Goal: Task Accomplishment & Management: Manage account settings

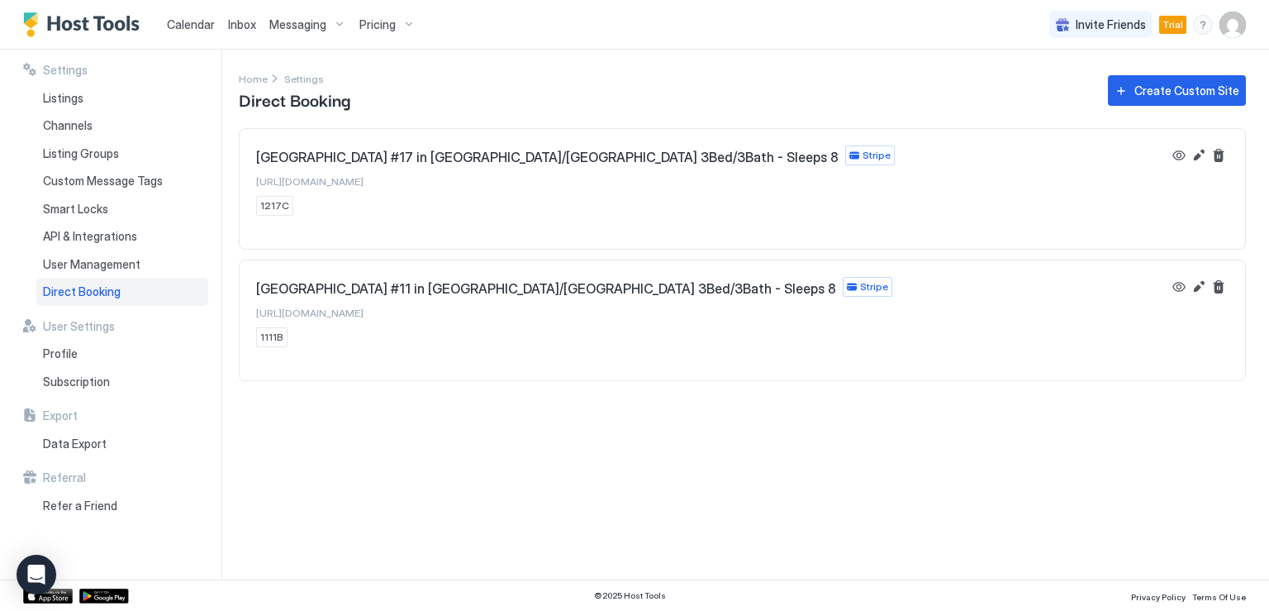
click at [279, 23] on span "Messaging" at bounding box center [297, 24] width 57 height 15
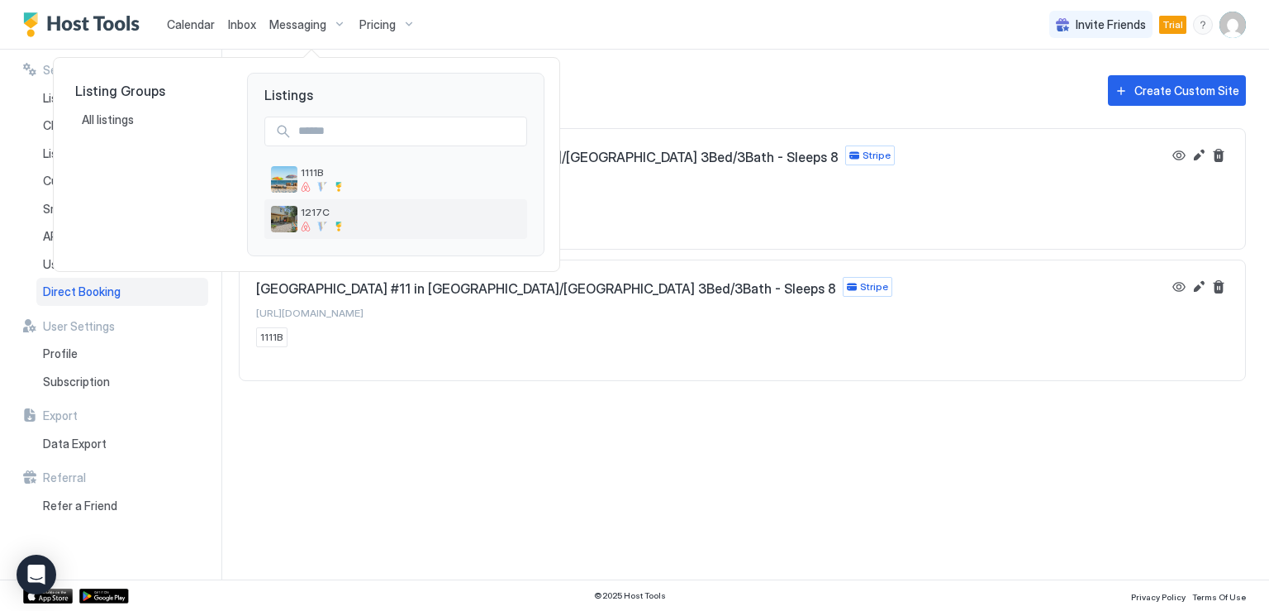
click at [292, 207] on img "listing image" at bounding box center [284, 219] width 26 height 26
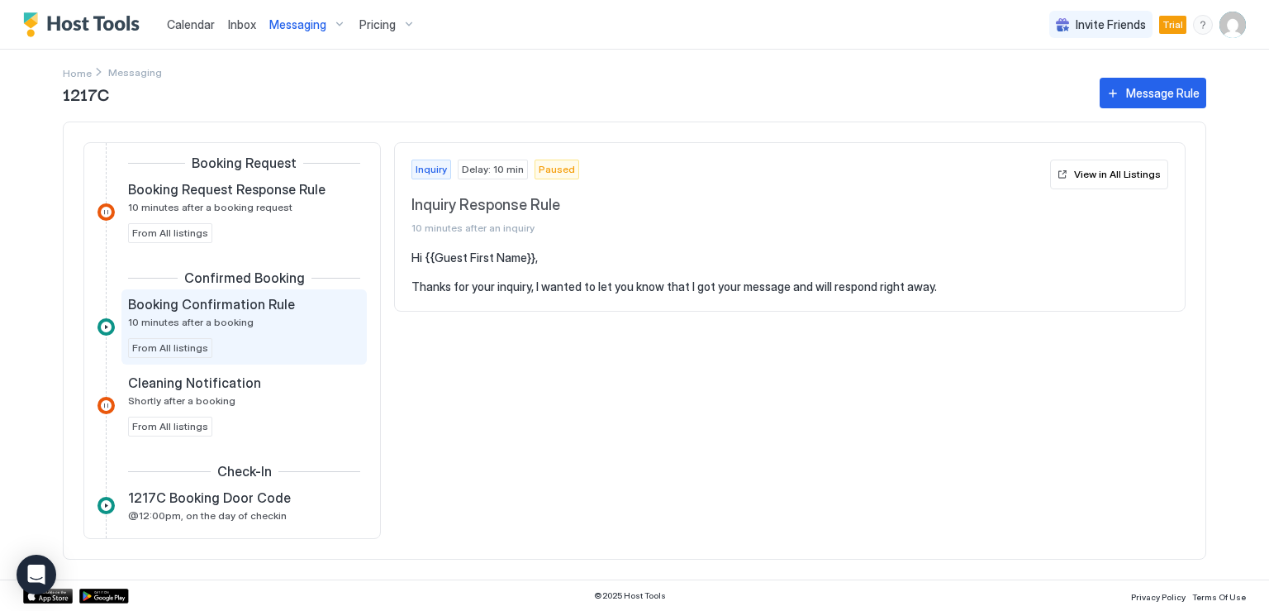
scroll to position [330, 0]
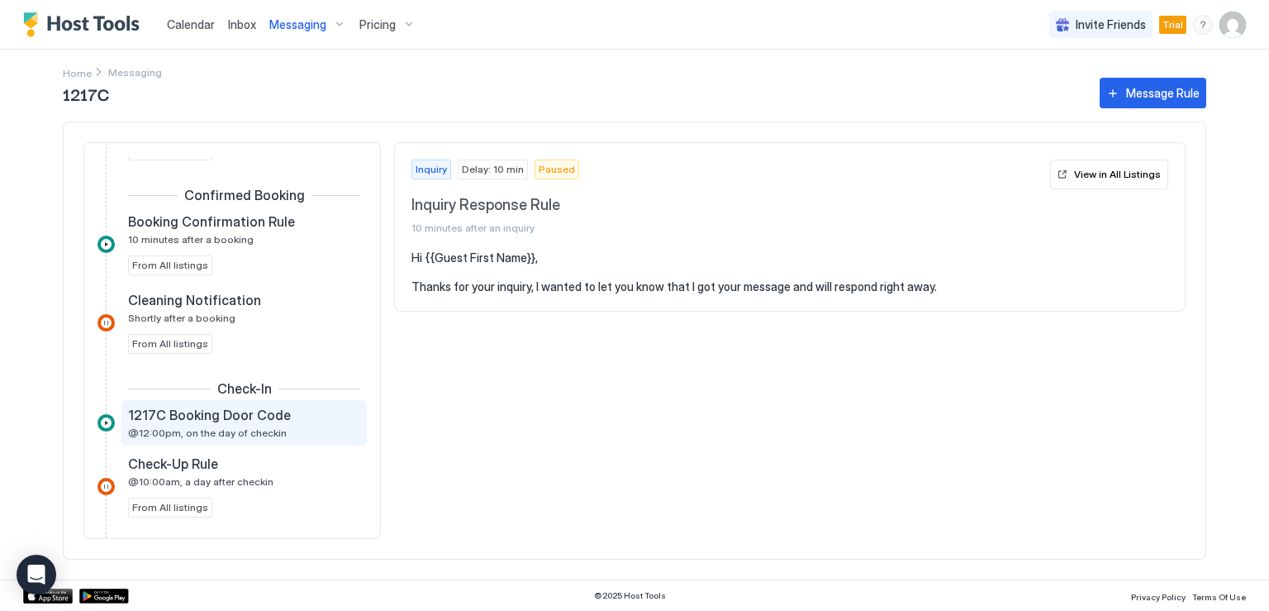
click at [228, 411] on span "1217C Booking Door Code" at bounding box center [209, 415] width 163 height 17
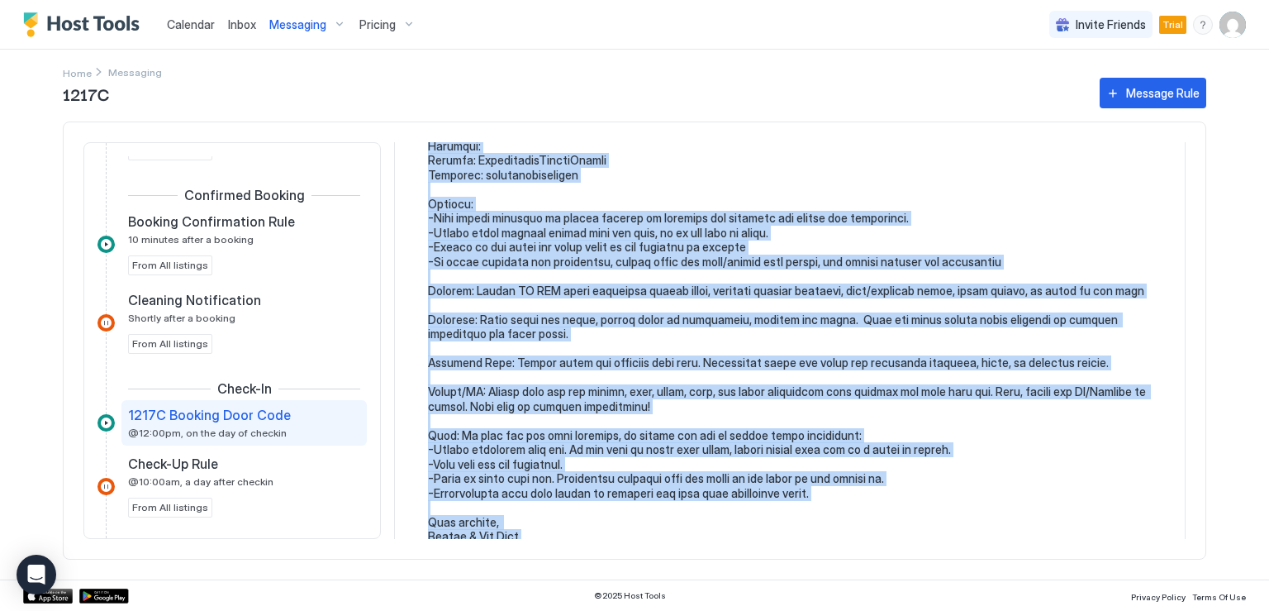
scroll to position [672, 0]
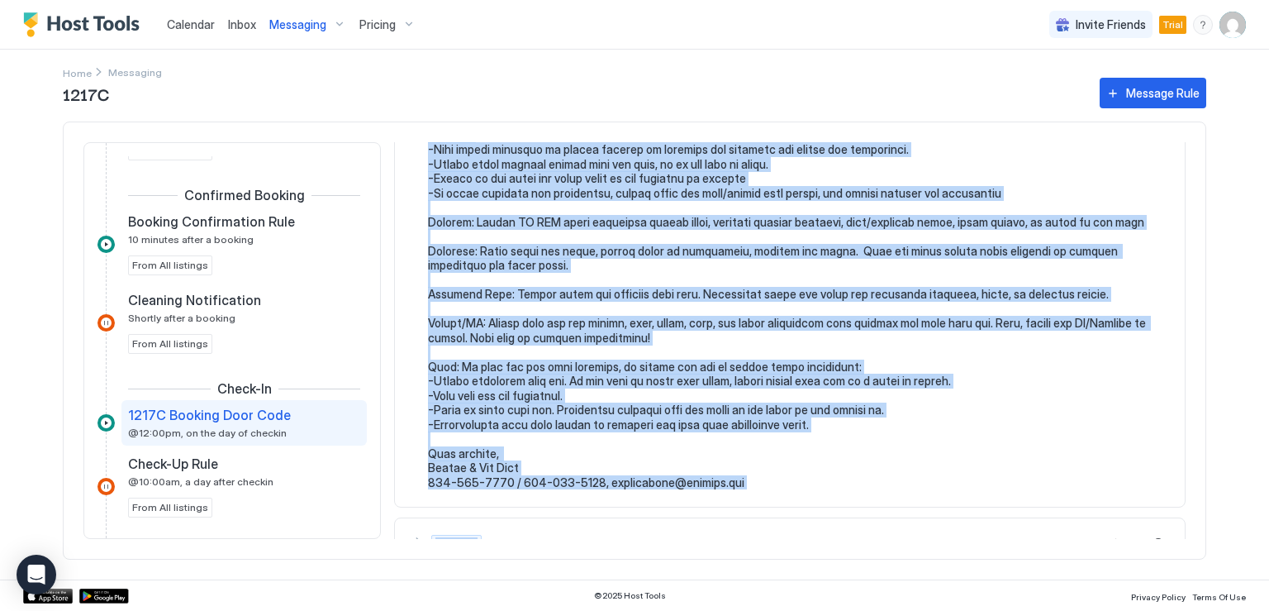
drag, startPoint x: 430, startPoint y: 253, endPoint x: 748, endPoint y: 511, distance: 410.0
click at [748, 511] on div "Check-In 1217C Booking Door Code @12:00pm, on the day of checkin Check-In Last …" at bounding box center [790, 340] width 792 height 397
copy div "Hello {{Guest First Name}, We are looking forward to your visit with us. To hel…"
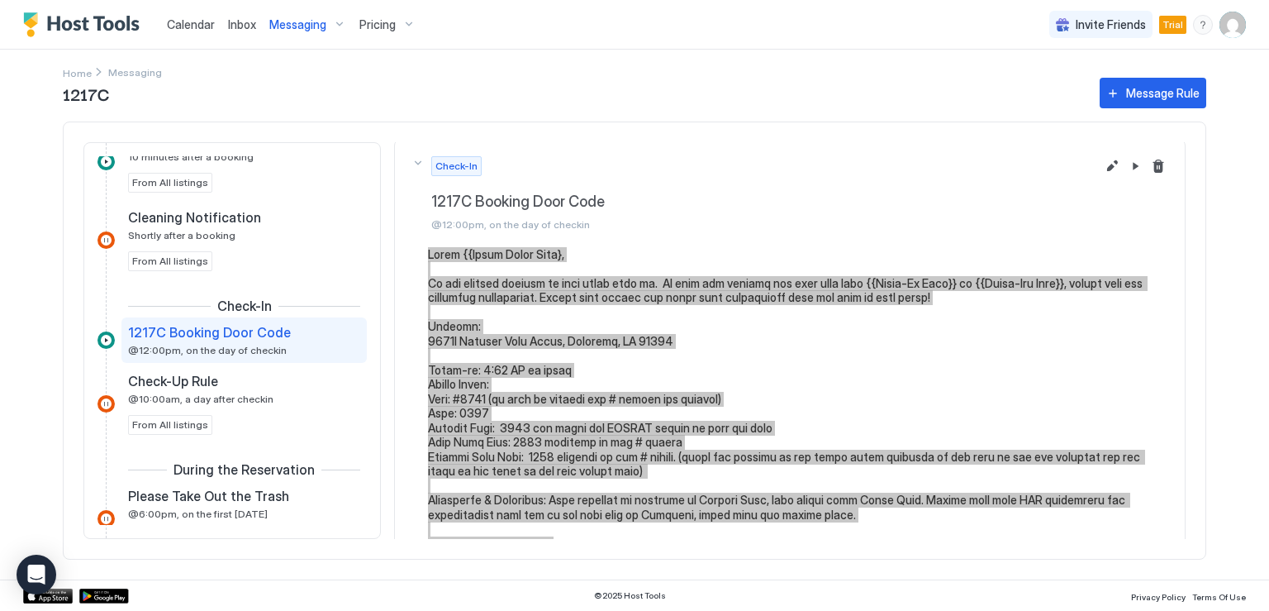
scroll to position [0, 0]
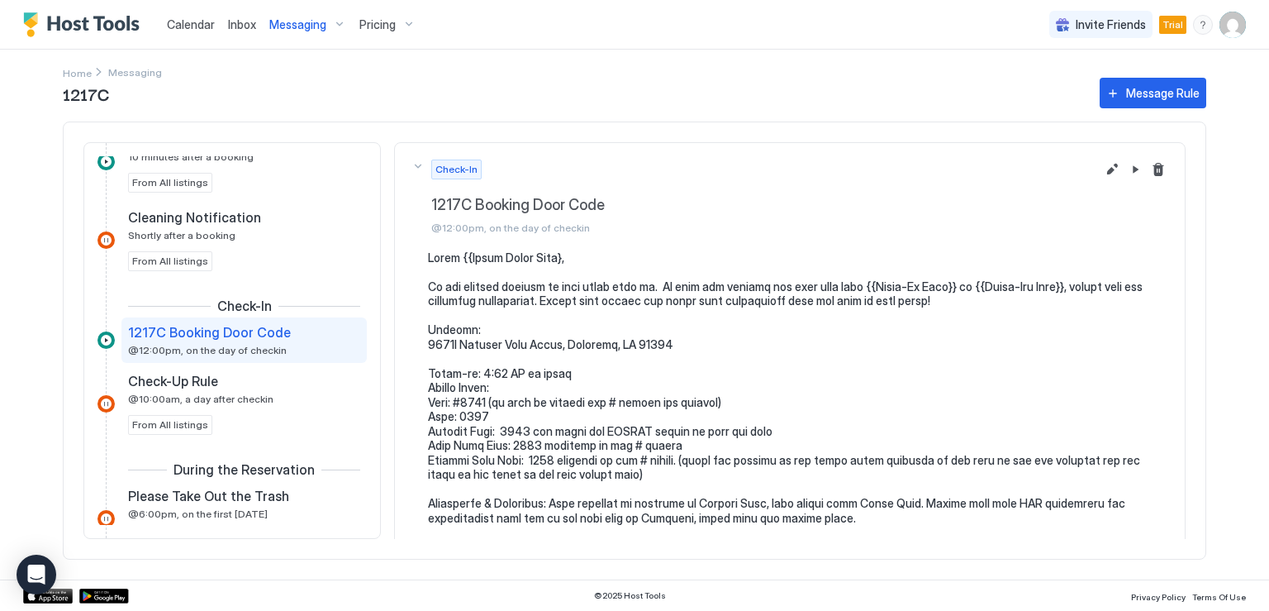
click at [1102, 166] on button "Edit message rule" at bounding box center [1112, 169] width 20 height 20
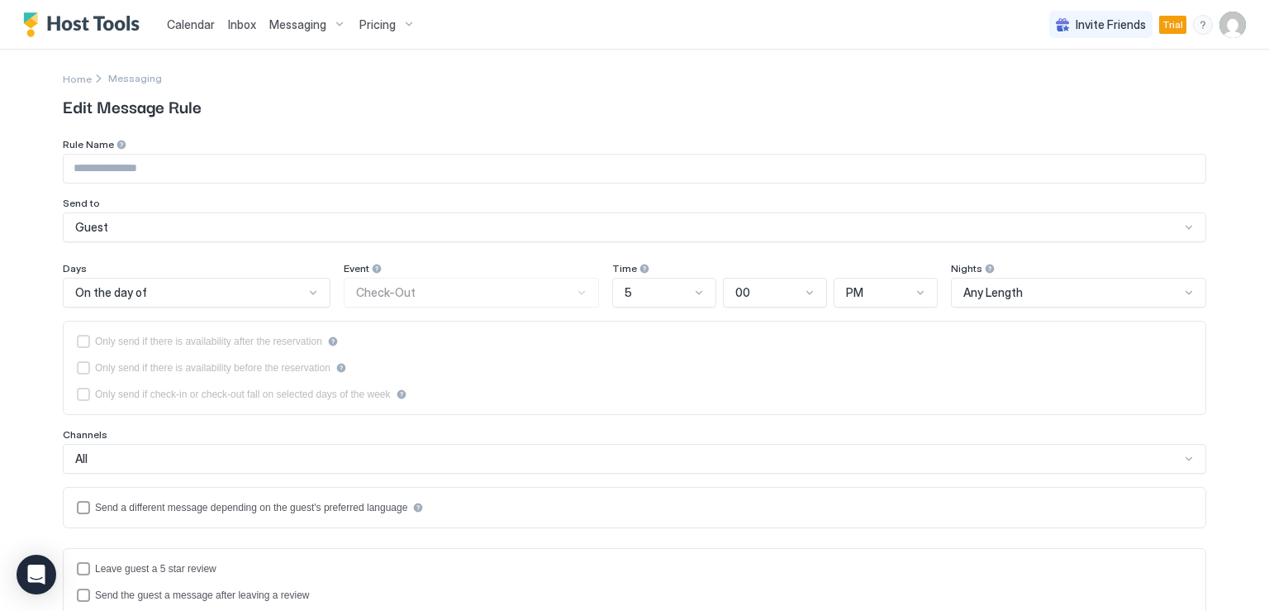
type input "**********"
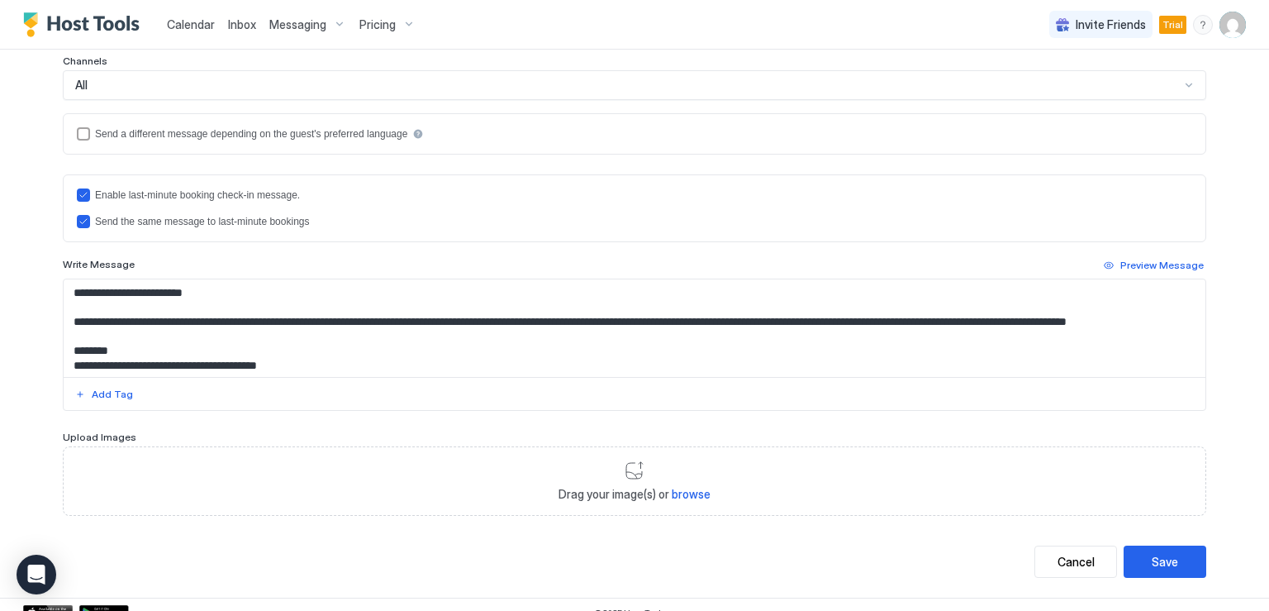
scroll to position [387, 0]
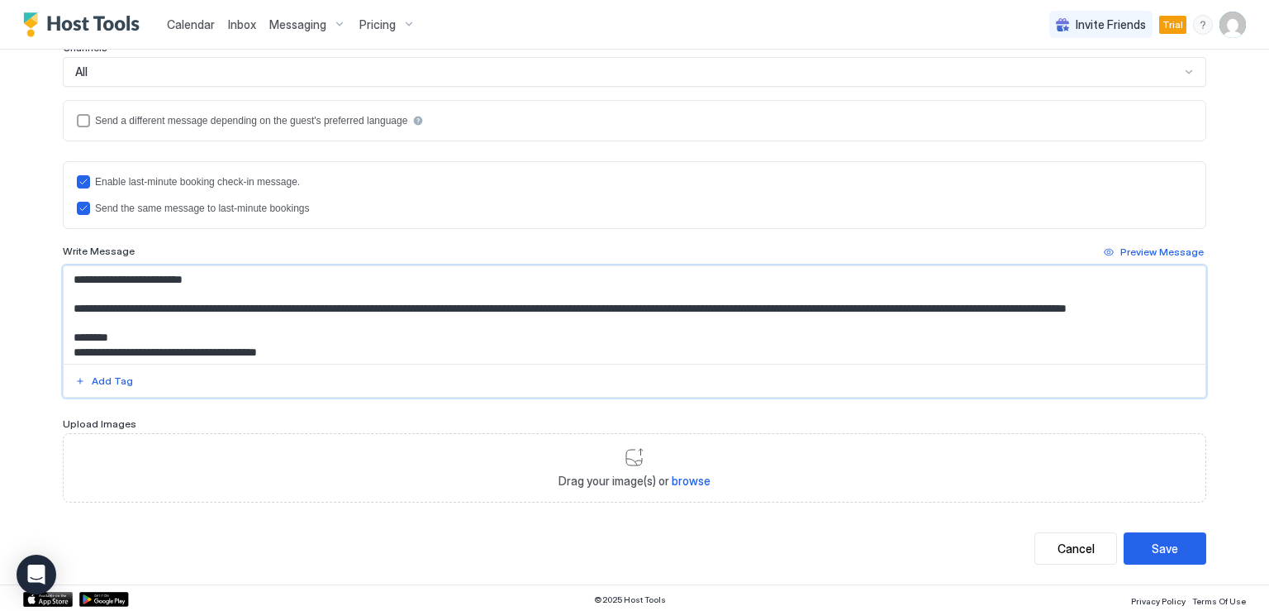
click at [430, 341] on textarea "Input Field" at bounding box center [635, 314] width 1142 height 97
click at [980, 302] on textarea "Input Field" at bounding box center [635, 314] width 1142 height 97
type textarea "**********"
click at [1156, 541] on div "Save" at bounding box center [1165, 548] width 26 height 17
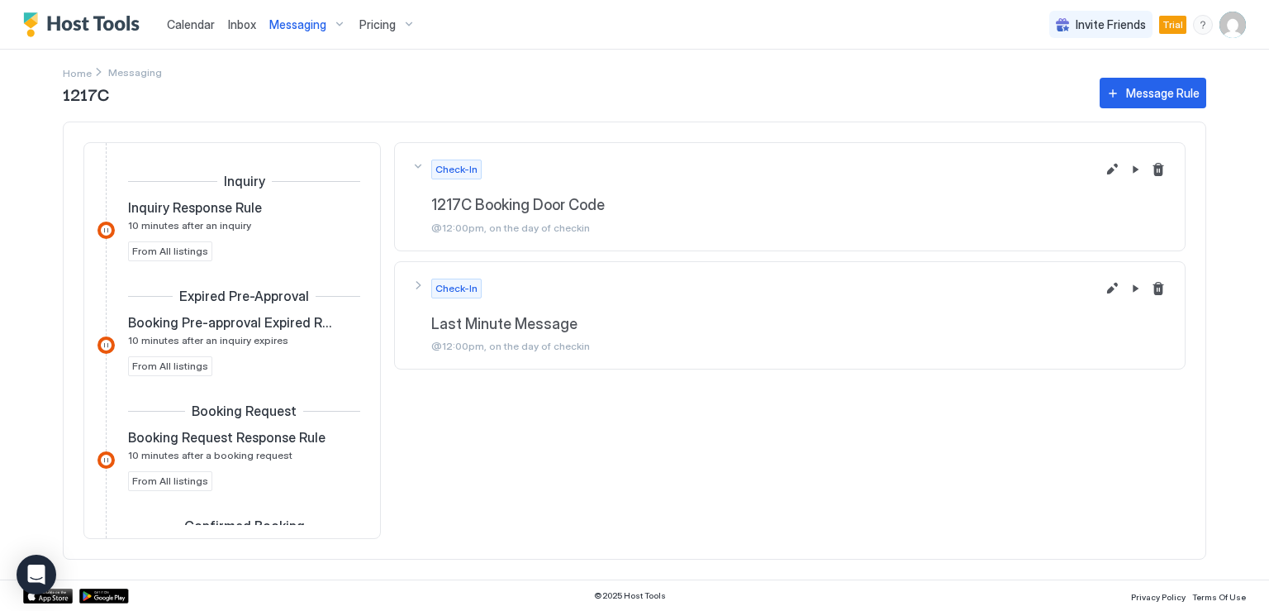
scroll to position [410, 0]
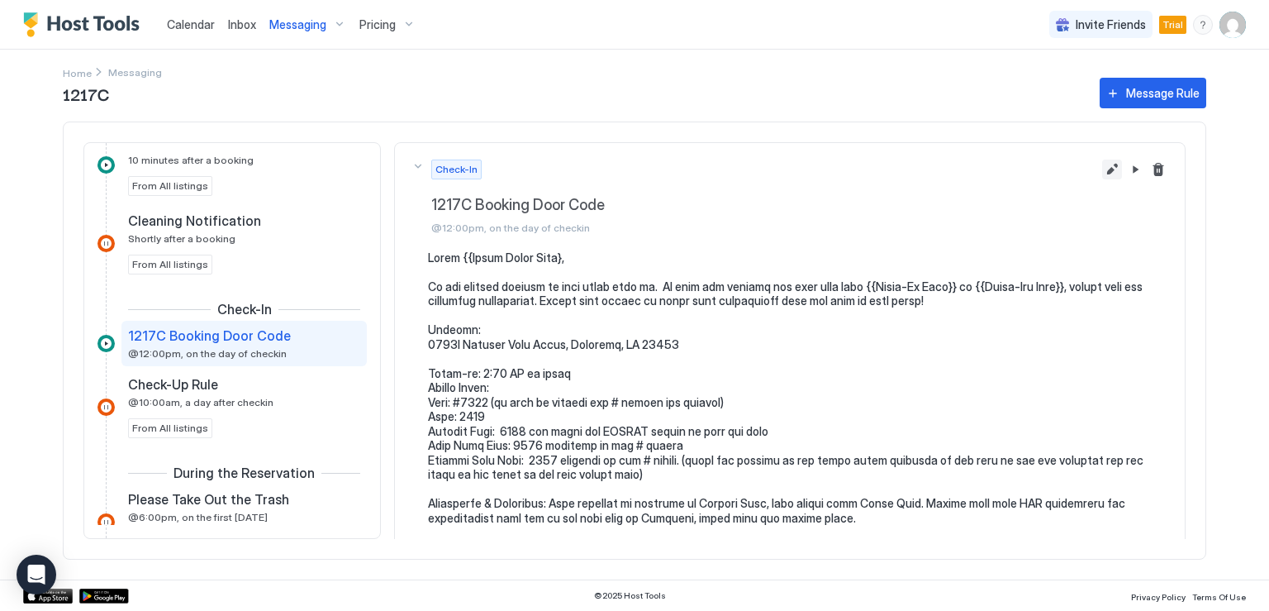
click at [1102, 171] on button "Edit message rule" at bounding box center [1112, 169] width 20 height 20
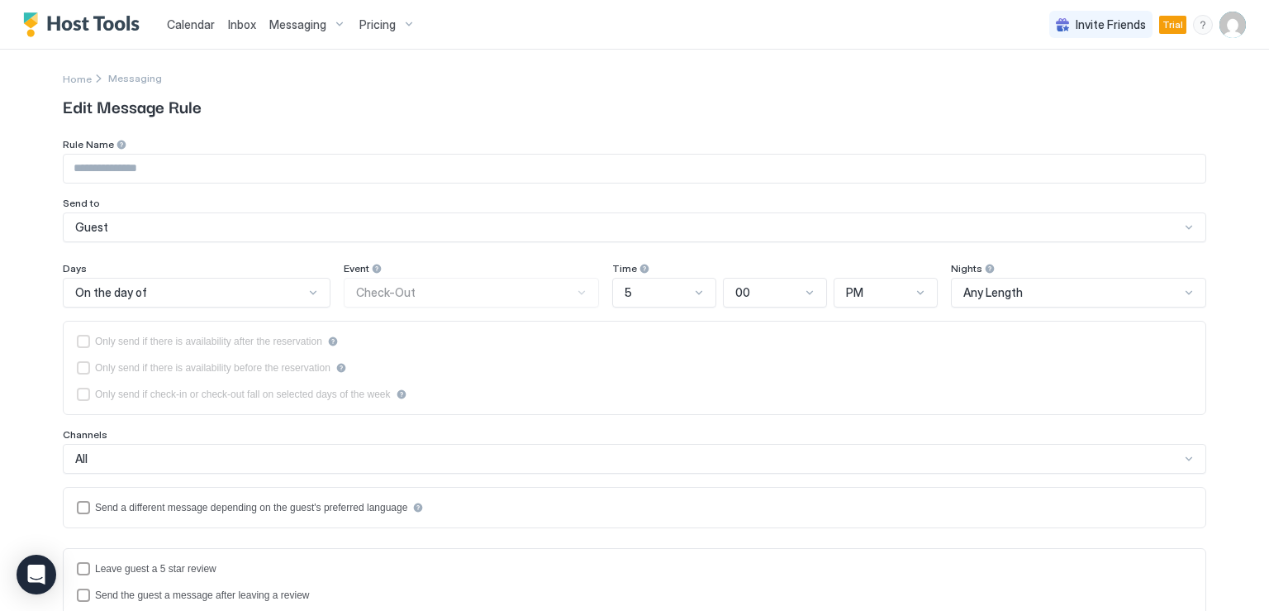
type input "**********"
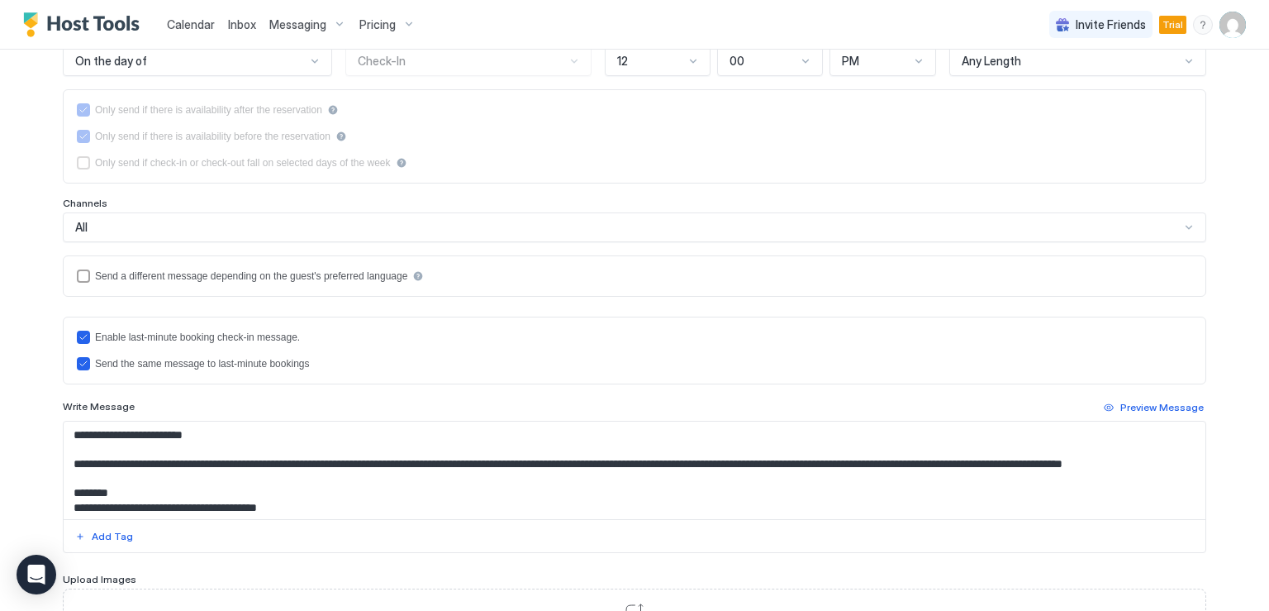
scroll to position [248, 0]
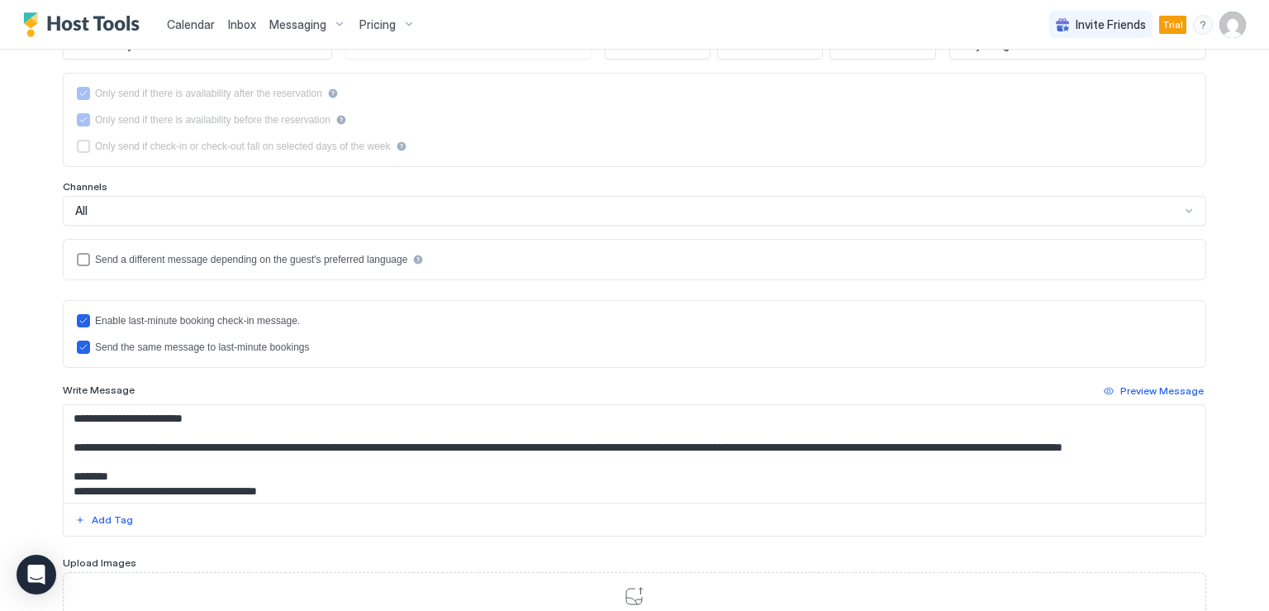
click at [370, 459] on textarea "Input Field" at bounding box center [635, 453] width 1142 height 97
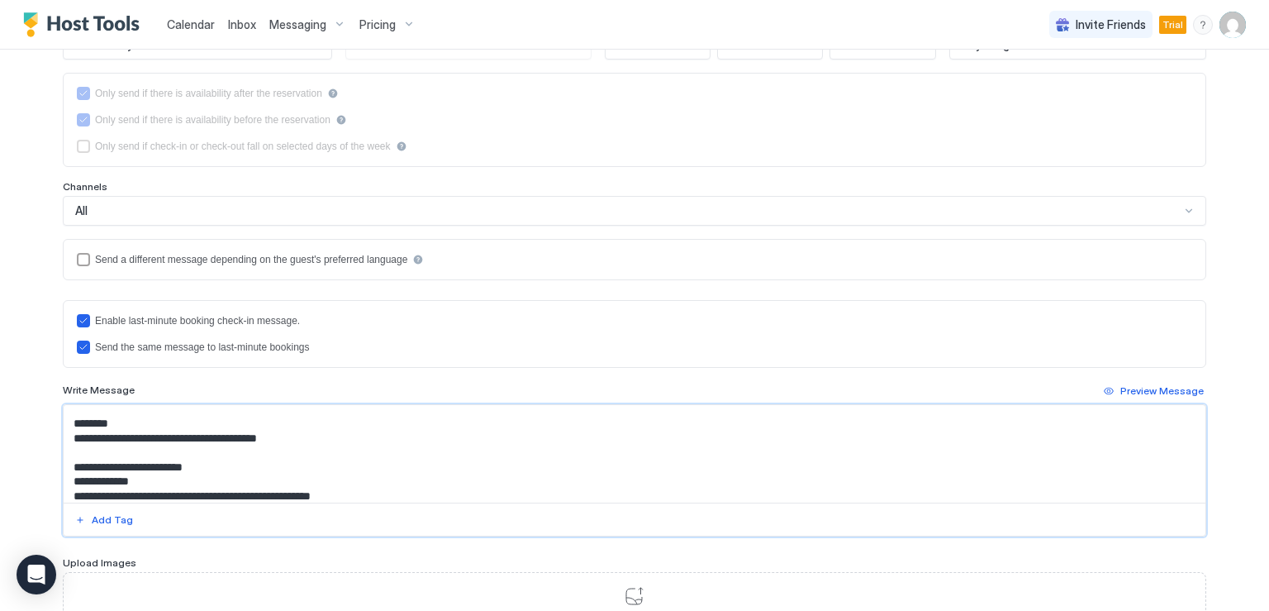
scroll to position [83, 0]
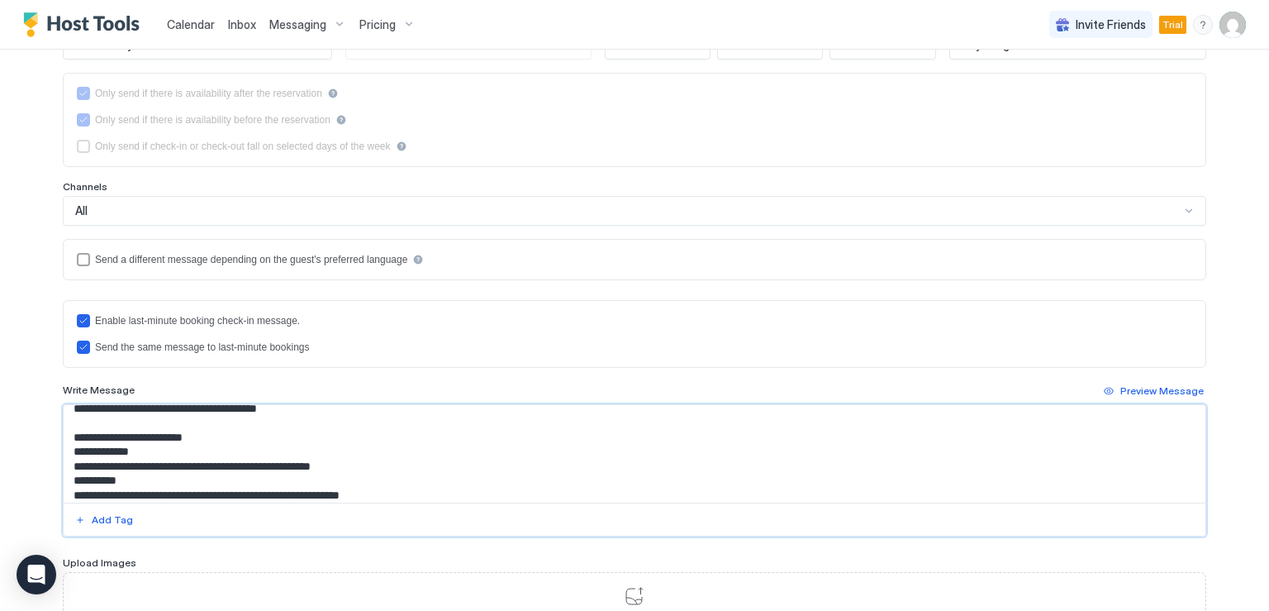
click at [205, 444] on textarea "Input Field" at bounding box center [635, 453] width 1142 height 97
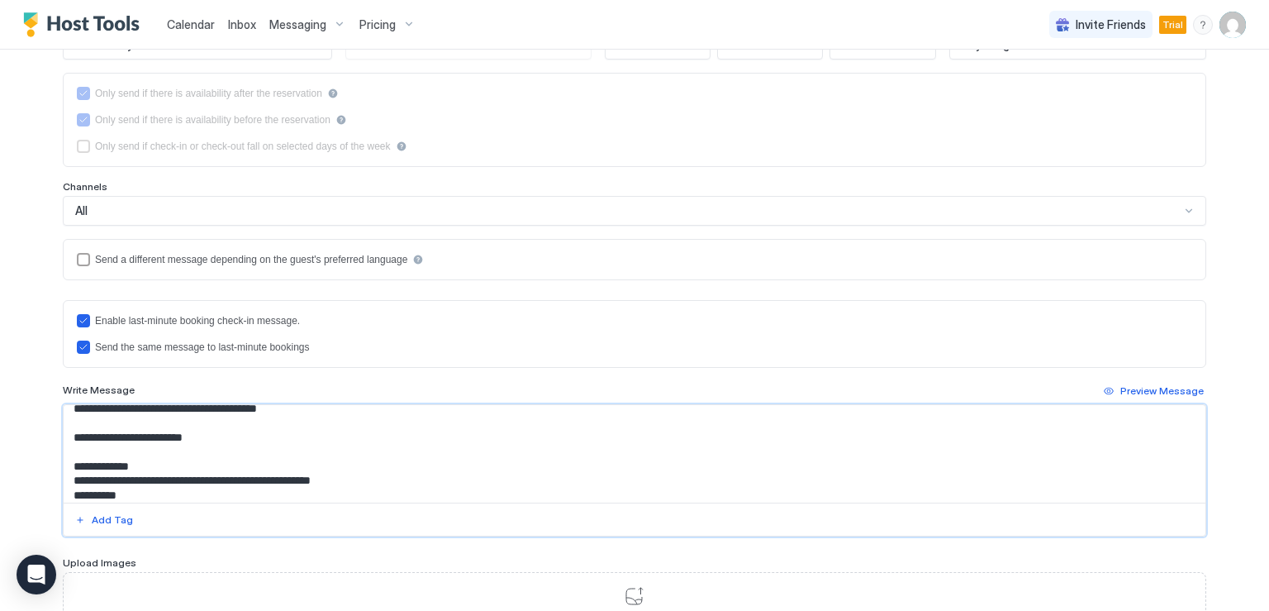
drag, startPoint x: 154, startPoint y: 471, endPoint x: 71, endPoint y: 468, distance: 82.7
click at [71, 468] on textarea "Input Field" at bounding box center [635, 453] width 1142 height 97
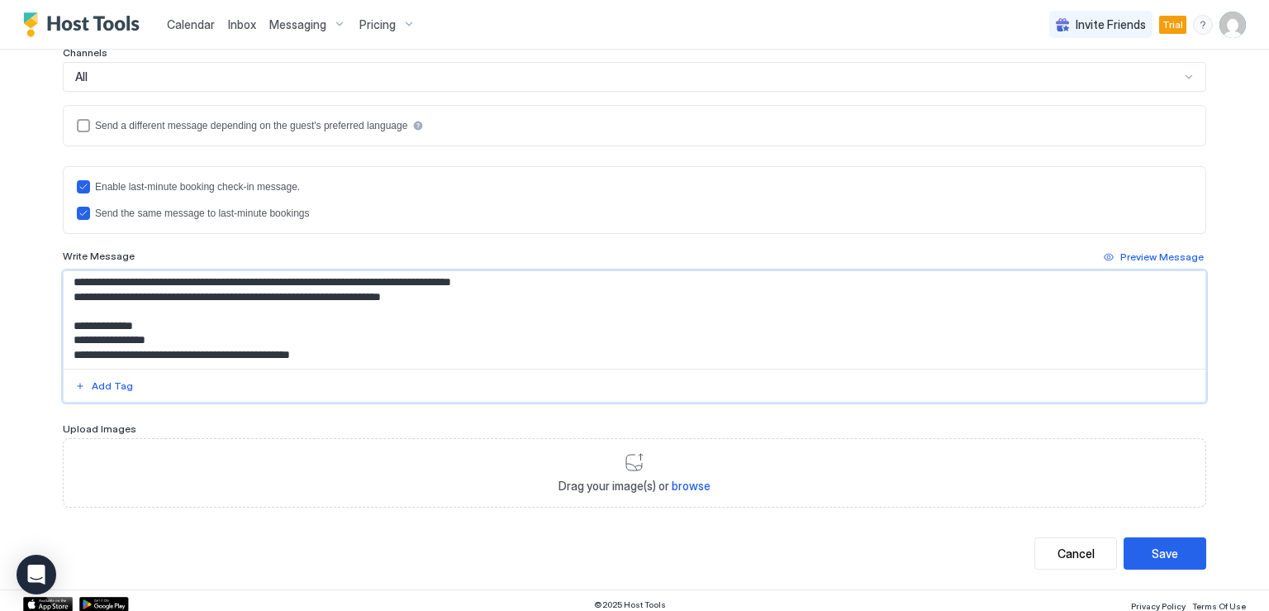
scroll to position [387, 0]
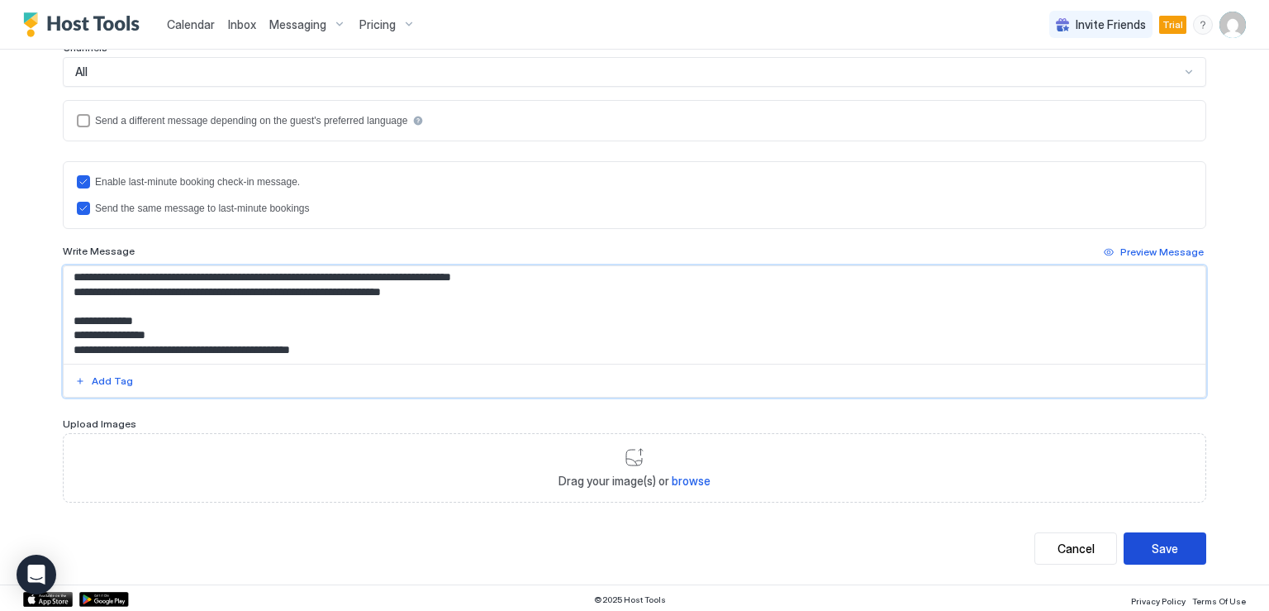
type textarea "**********"
click at [1161, 541] on div "Save" at bounding box center [1165, 548] width 26 height 17
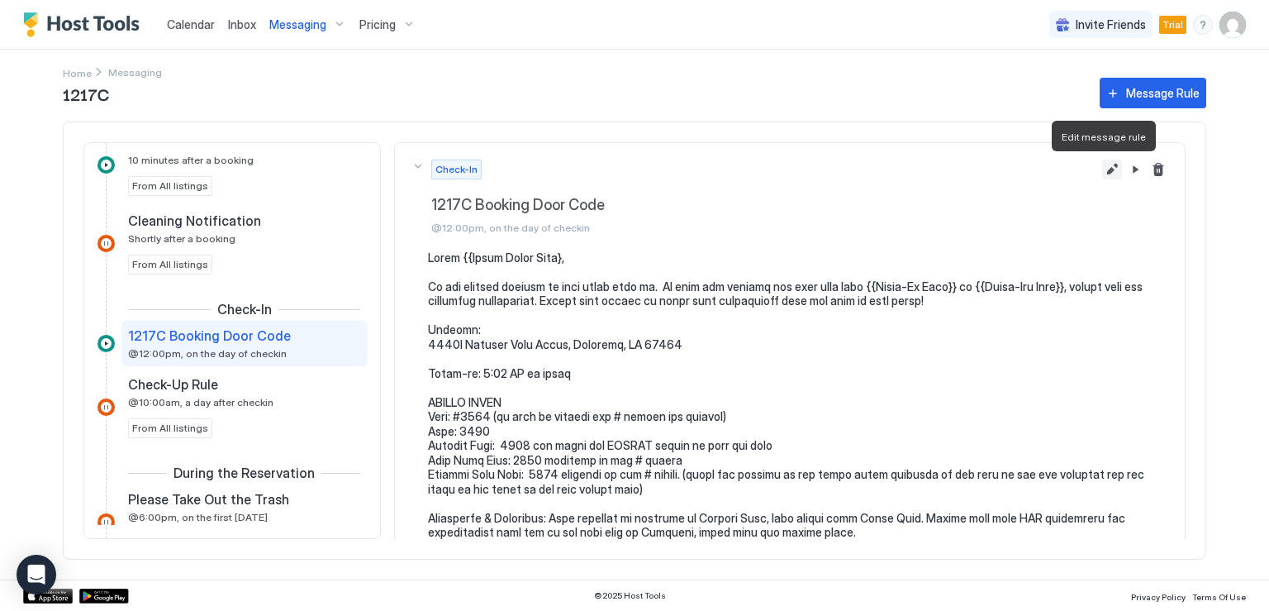
click at [1102, 169] on button "Edit message rule" at bounding box center [1112, 169] width 20 height 20
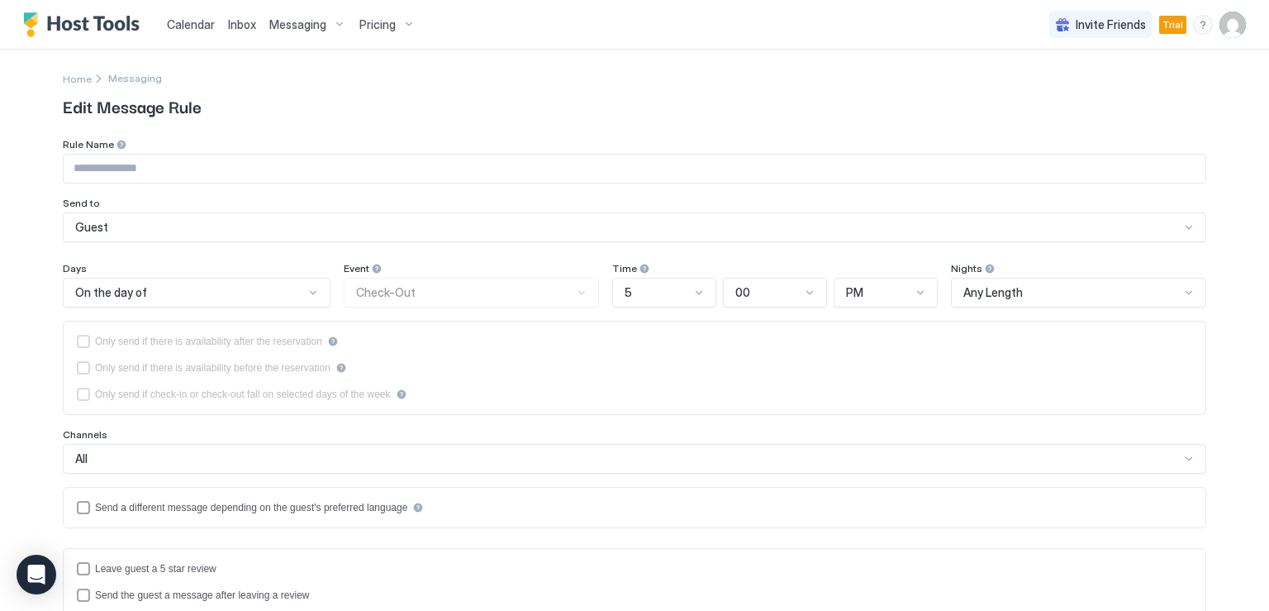
type input "**********"
type textarea "**********"
click at [102, 166] on input "**********" at bounding box center [635, 169] width 1142 height 28
click at [103, 167] on input "**********" at bounding box center [635, 169] width 1142 height 28
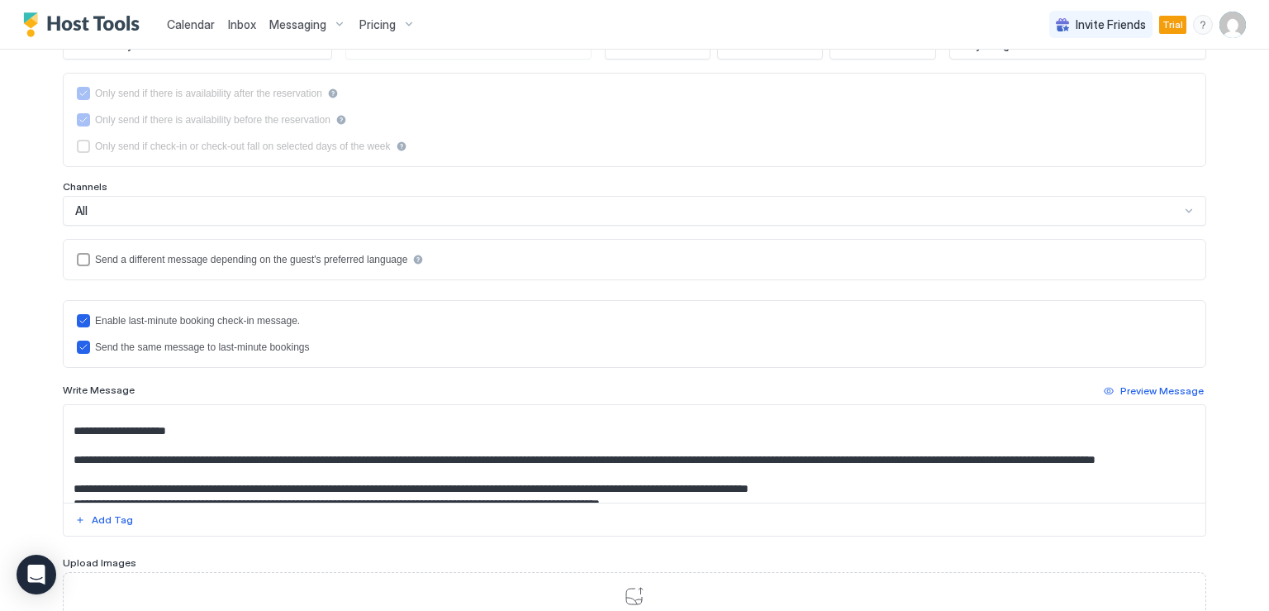
scroll to position [165, 0]
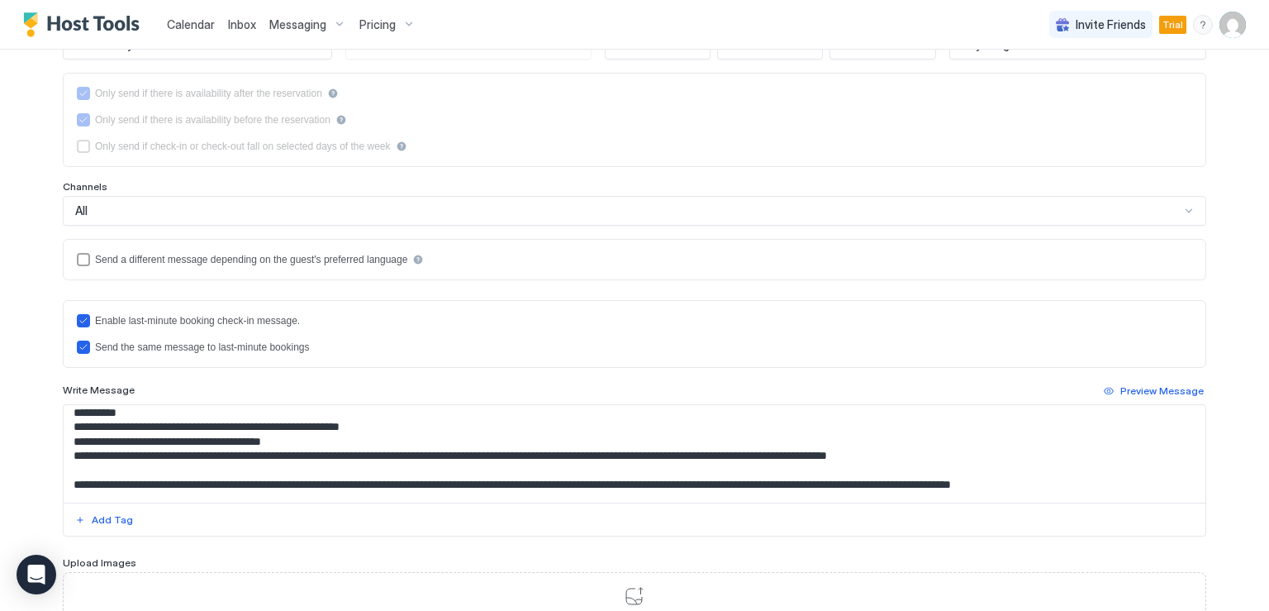
type input "**********"
click at [181, 487] on textarea "Input Field" at bounding box center [635, 453] width 1142 height 97
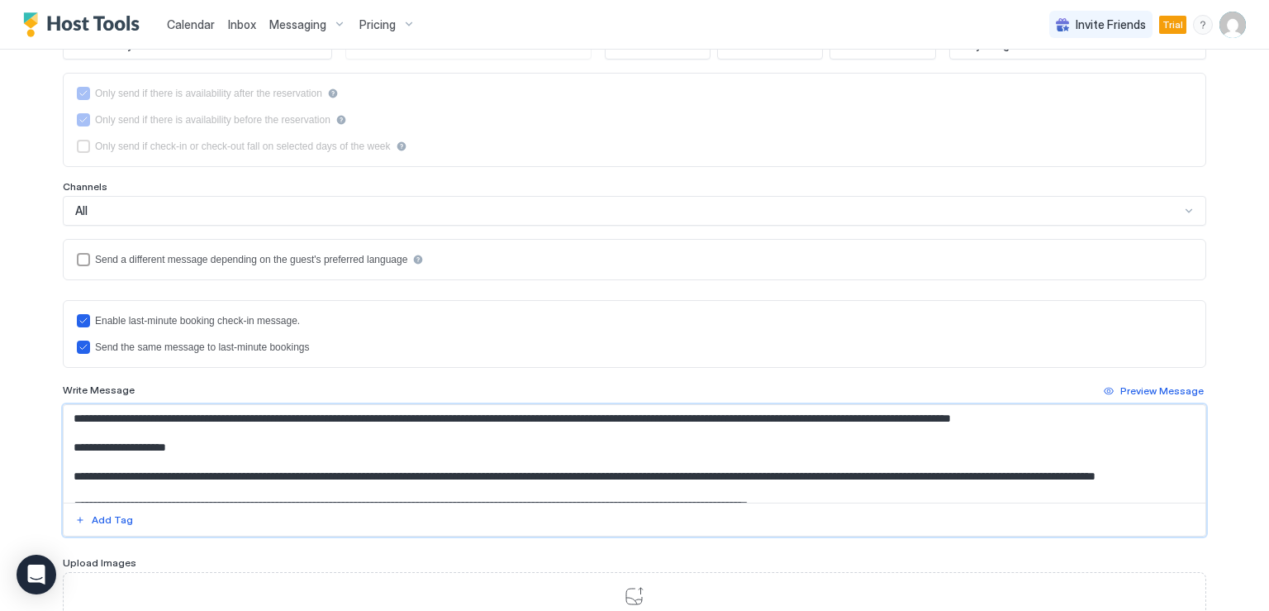
scroll to position [228, 0]
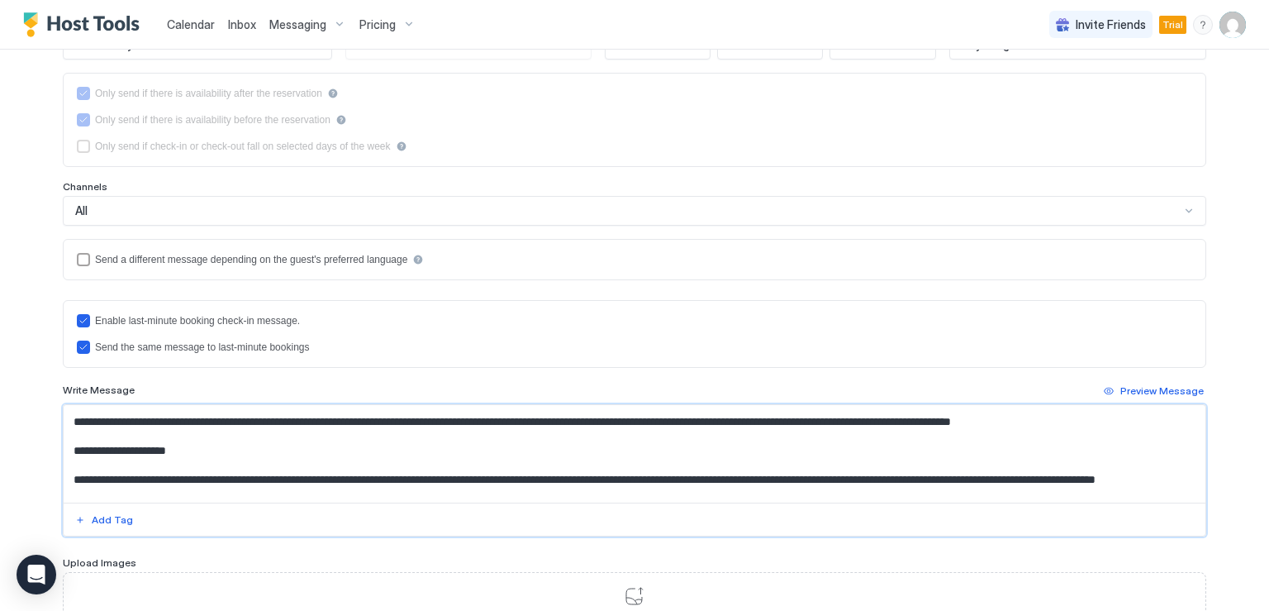
drag, startPoint x: 69, startPoint y: 492, endPoint x: 1037, endPoint y: 452, distance: 969.2
click at [1037, 452] on textarea "Input Field" at bounding box center [635, 453] width 1142 height 97
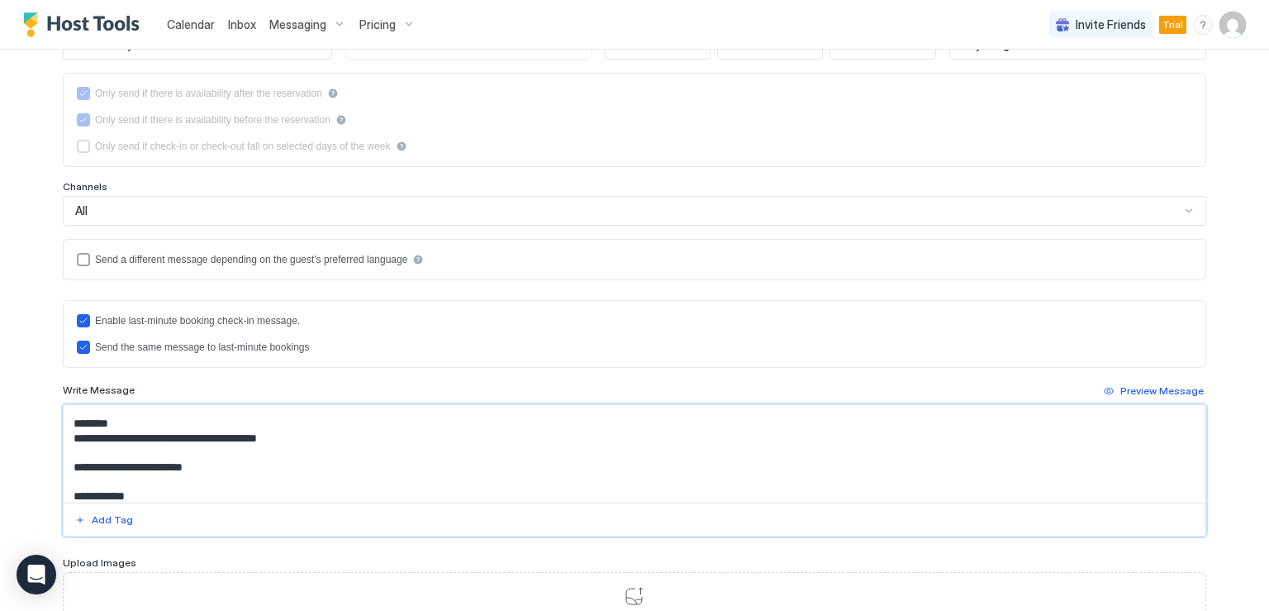
scroll to position [83, 0]
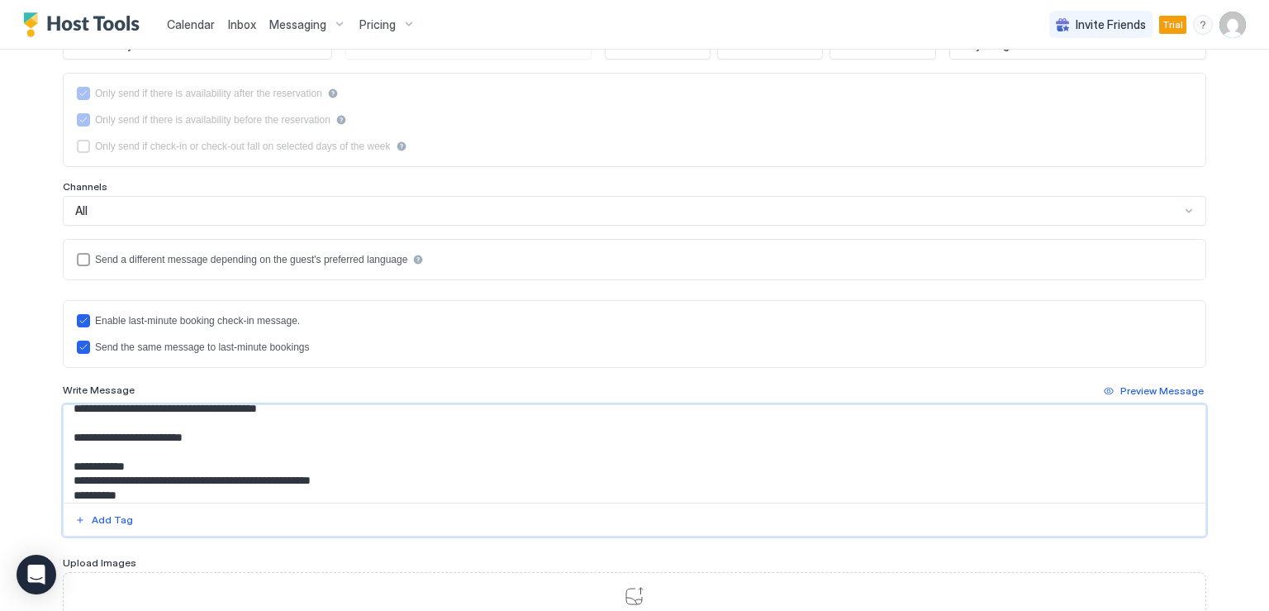
click at [309, 421] on textarea "Input Field" at bounding box center [635, 453] width 1142 height 97
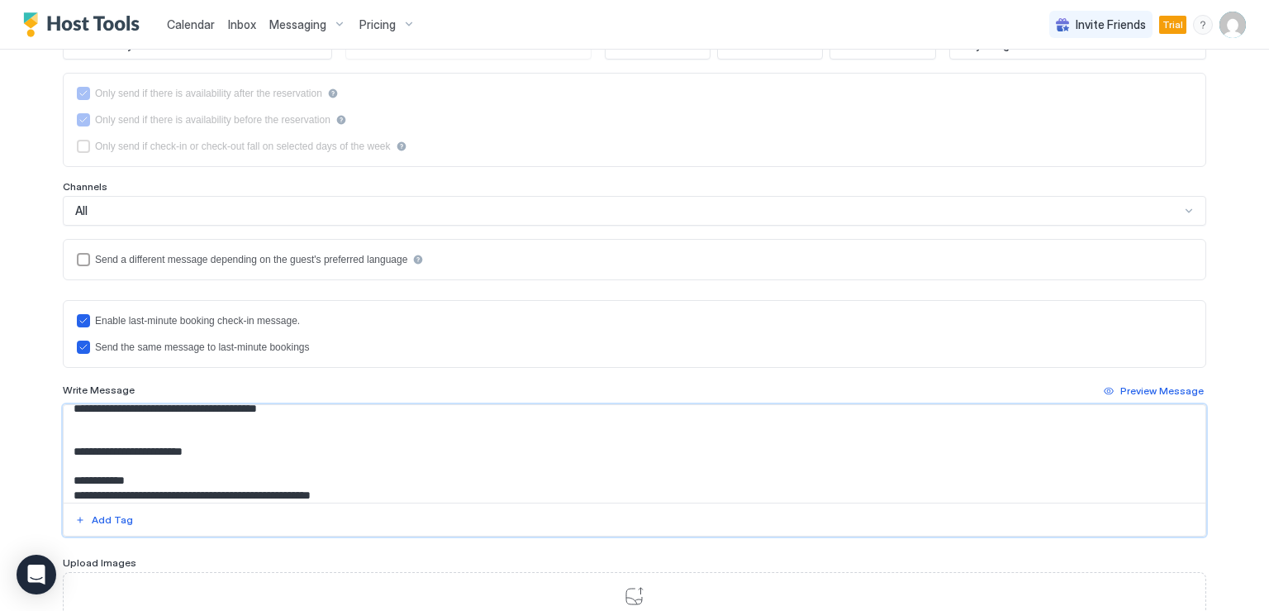
paste textarea "**********"
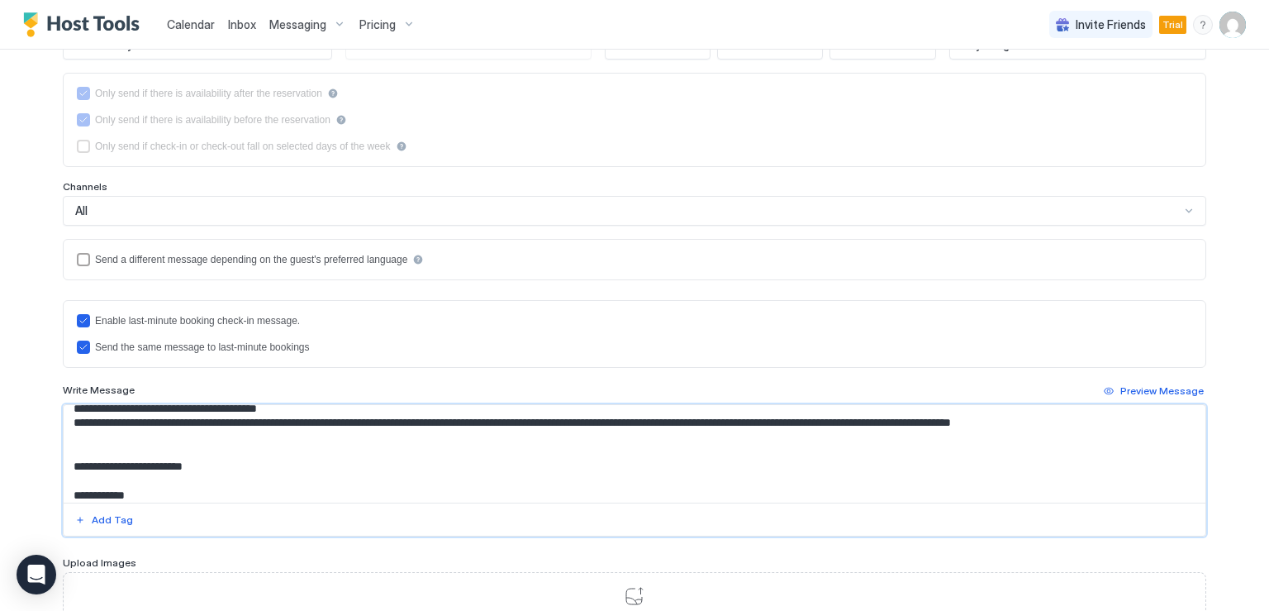
click at [67, 434] on textarea "Input Field" at bounding box center [635, 453] width 1142 height 97
click at [87, 454] on textarea "Input Field" at bounding box center [635, 453] width 1142 height 97
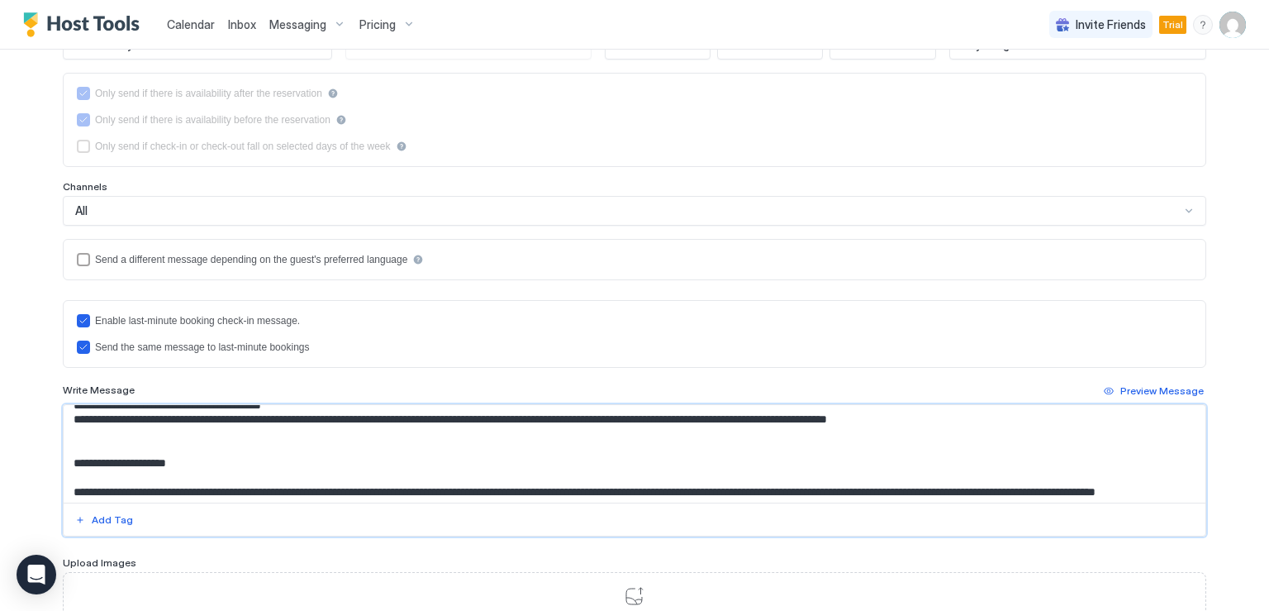
scroll to position [248, 0]
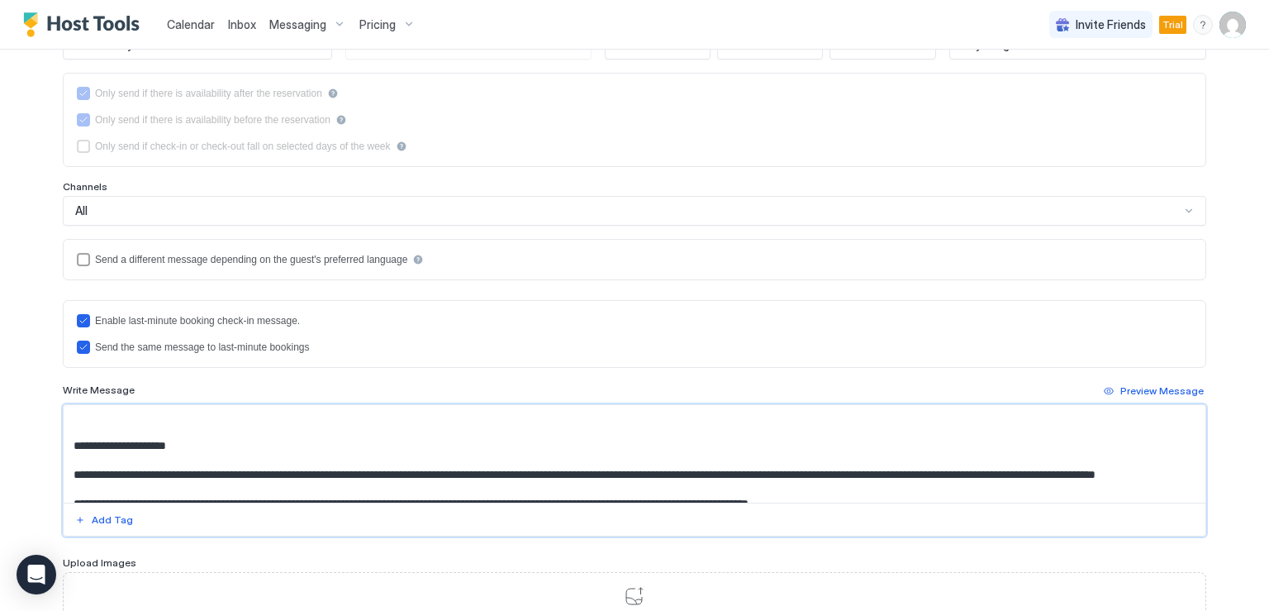
drag, startPoint x: 210, startPoint y: 457, endPoint x: 28, endPoint y: 440, distance: 182.5
click at [28, 440] on div "**********" at bounding box center [634, 305] width 1269 height 611
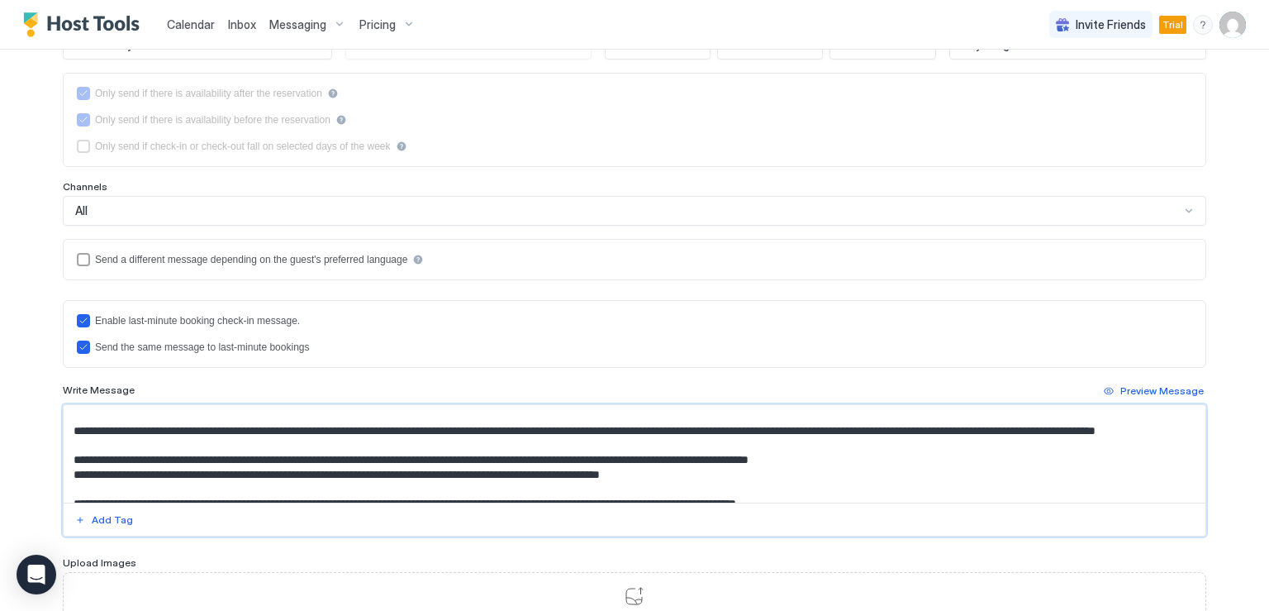
click at [89, 440] on textarea "Input Field" at bounding box center [635, 453] width 1142 height 97
click at [150, 473] on textarea "Input Field" at bounding box center [635, 453] width 1142 height 97
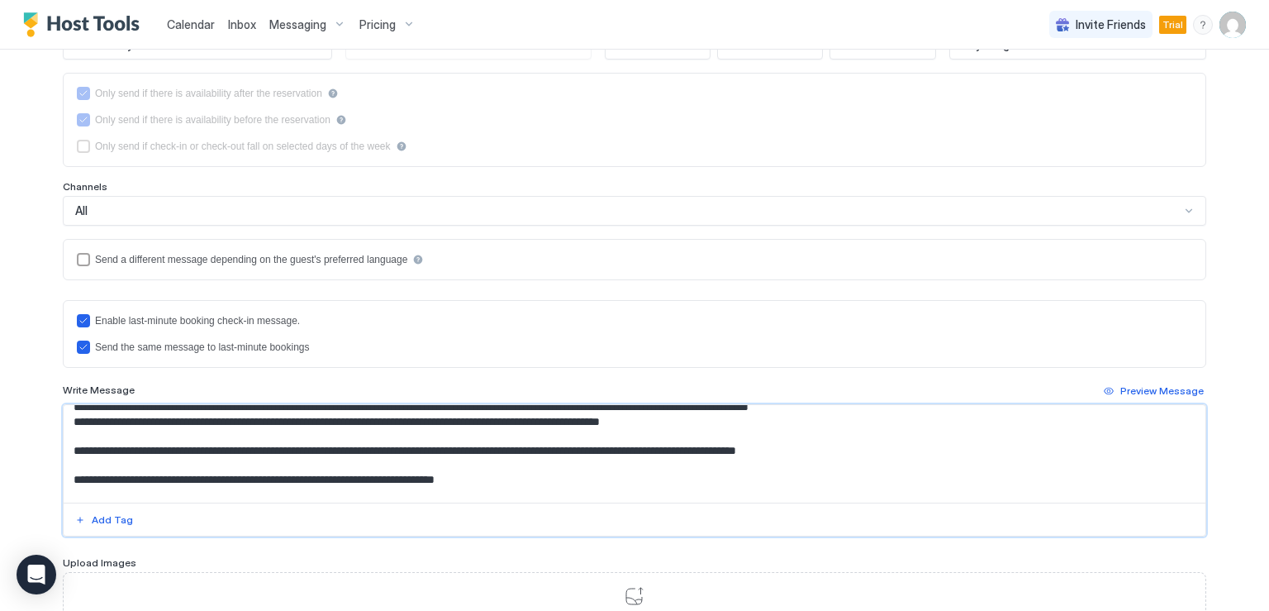
scroll to position [330, 0]
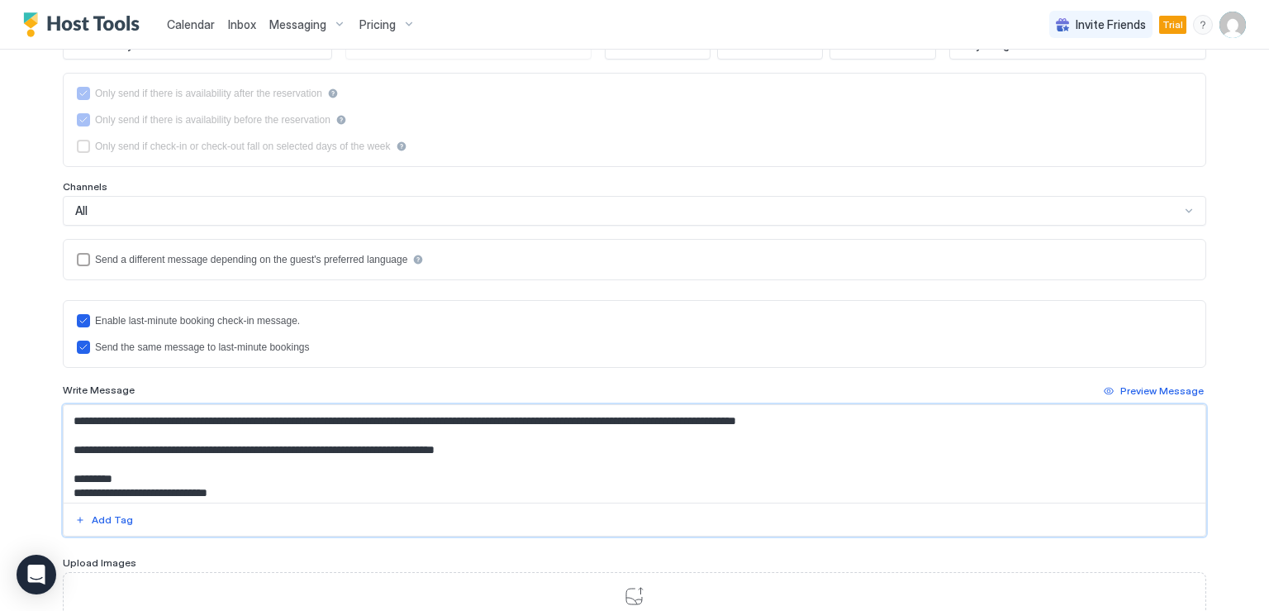
click at [83, 447] on textarea "Input Field" at bounding box center [635, 453] width 1142 height 97
click at [89, 473] on textarea "Input Field" at bounding box center [635, 453] width 1142 height 97
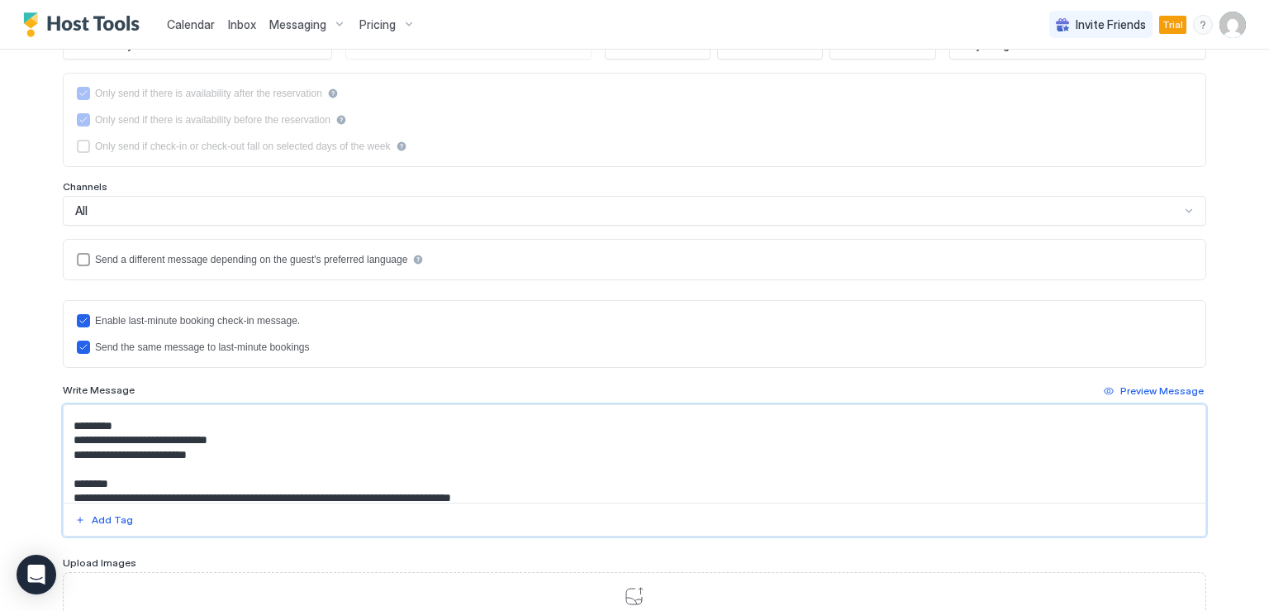
scroll to position [413, 0]
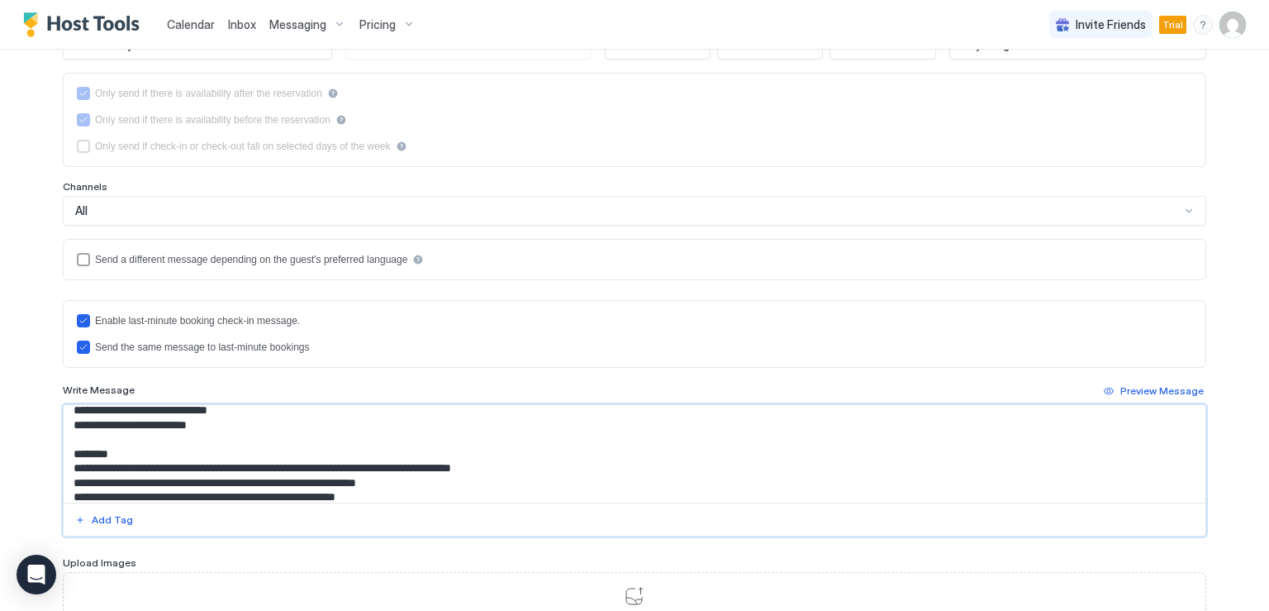
drag, startPoint x: 116, startPoint y: 427, endPoint x: 59, endPoint y: 416, distance: 58.0
click at [64, 416] on textarea "Input Field" at bounding box center [635, 453] width 1142 height 97
click at [97, 473] on textarea "Input Field" at bounding box center [635, 453] width 1142 height 97
drag, startPoint x: 107, startPoint y: 477, endPoint x: 64, endPoint y: 476, distance: 42.1
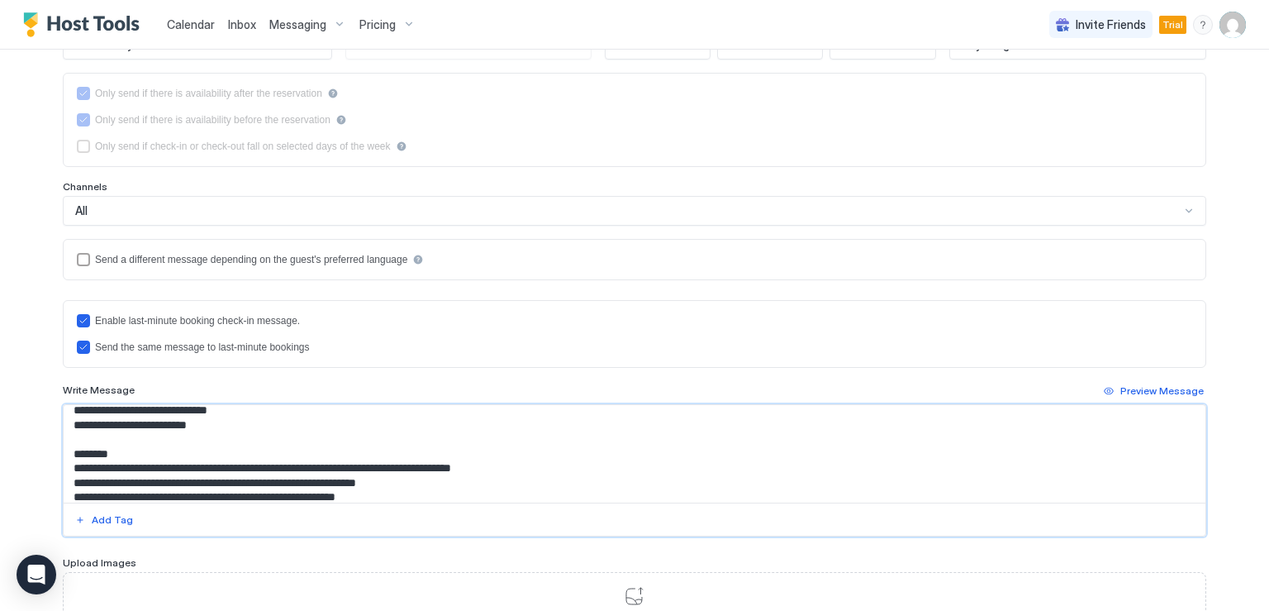
click at [64, 476] on textarea "Input Field" at bounding box center [635, 453] width 1142 height 97
click at [120, 477] on textarea "Input Field" at bounding box center [635, 453] width 1142 height 97
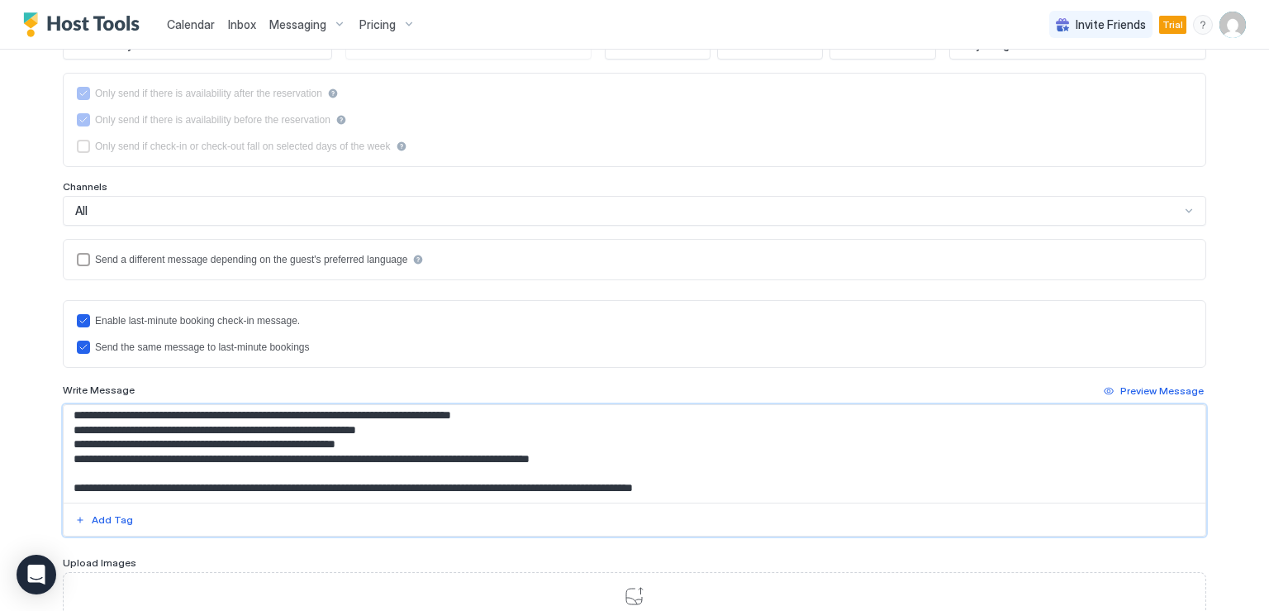
scroll to position [496, 0]
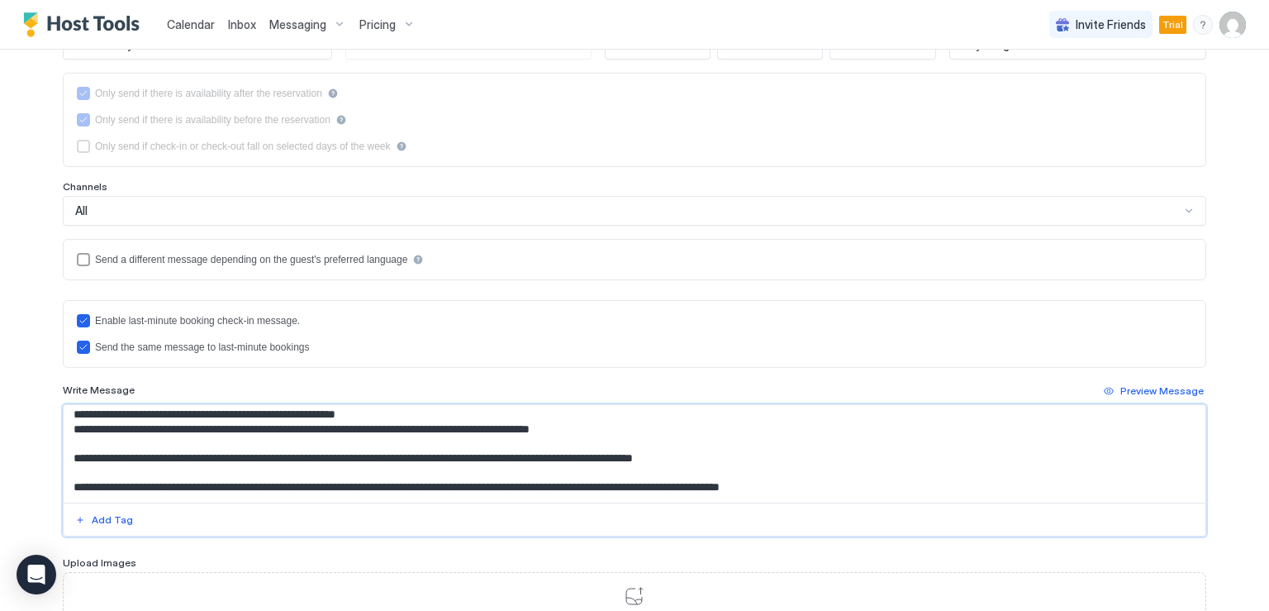
drag, startPoint x: 102, startPoint y: 484, endPoint x: 67, endPoint y: 481, distance: 35.7
click at [67, 481] on textarea "Input Field" at bounding box center [635, 453] width 1142 height 97
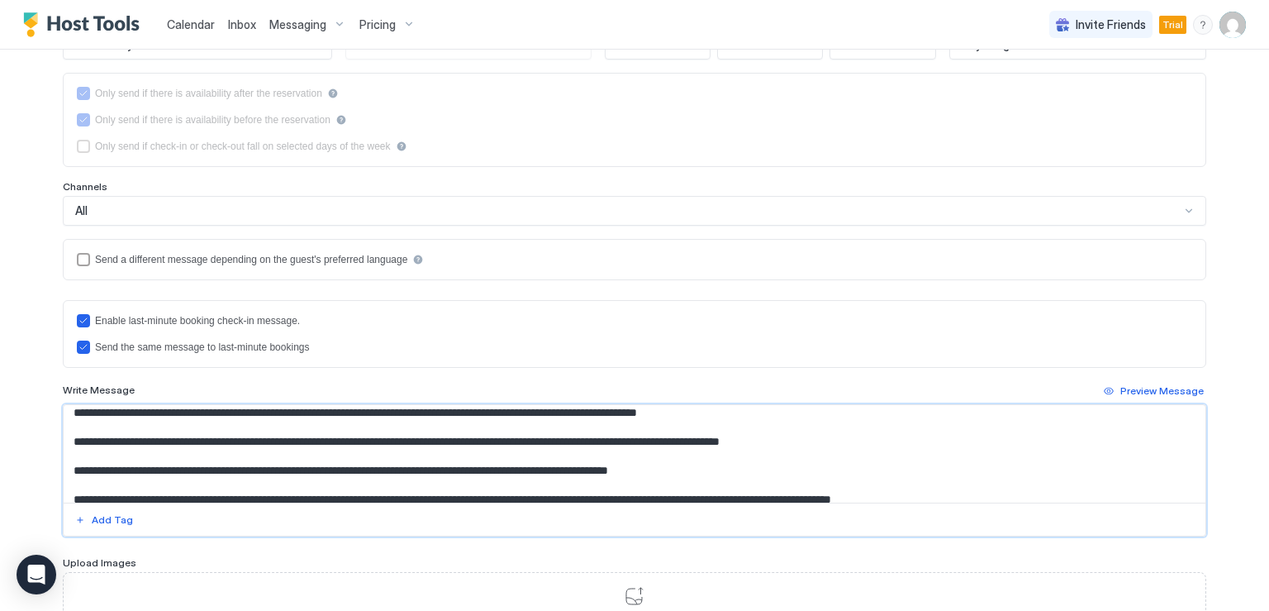
scroll to position [578, 0]
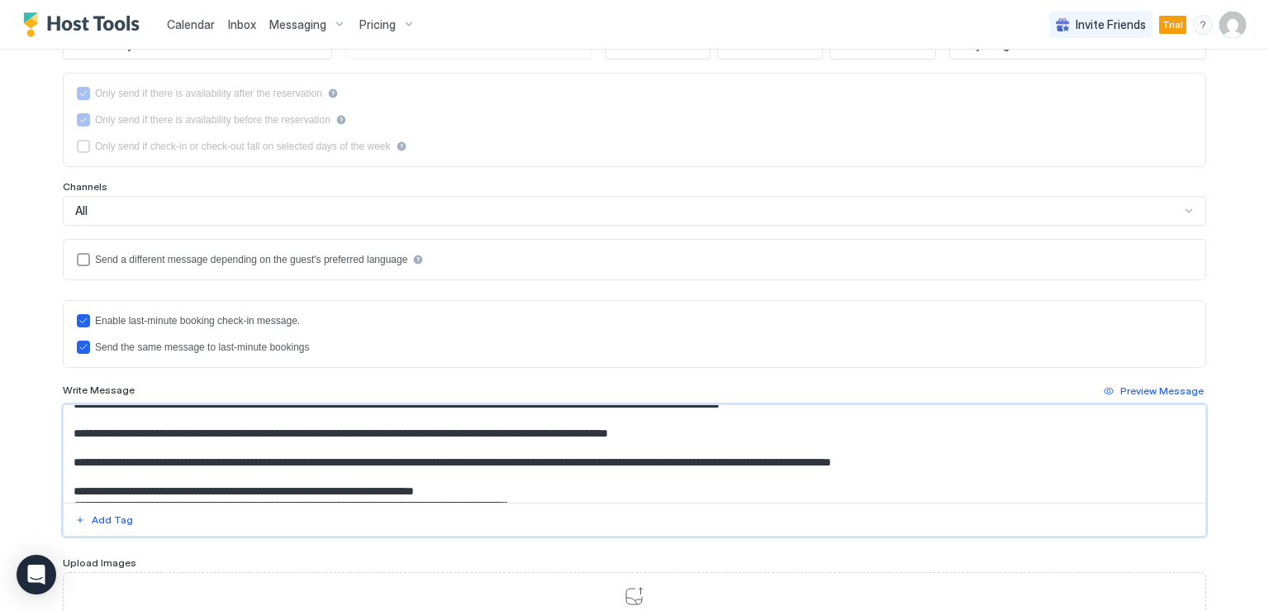
click at [82, 427] on textarea "Input Field" at bounding box center [635, 453] width 1142 height 97
drag, startPoint x: 136, startPoint y: 463, endPoint x: 86, endPoint y: 460, distance: 49.6
click at [86, 460] on textarea "Input Field" at bounding box center [635, 453] width 1142 height 97
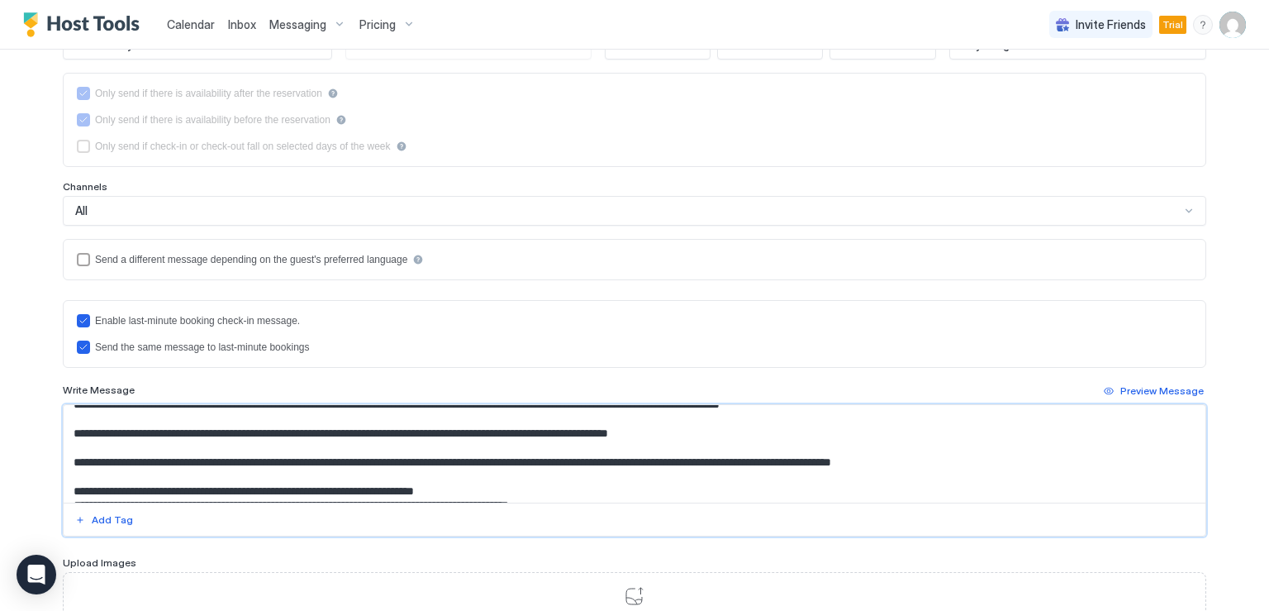
drag, startPoint x: 138, startPoint y: 460, endPoint x: 63, endPoint y: 453, distance: 75.6
click at [64, 453] on textarea "Input Field" at bounding box center [635, 453] width 1142 height 97
drag, startPoint x: 96, startPoint y: 487, endPoint x: 69, endPoint y: 487, distance: 27.3
click at [69, 487] on textarea "Input Field" at bounding box center [635, 453] width 1142 height 97
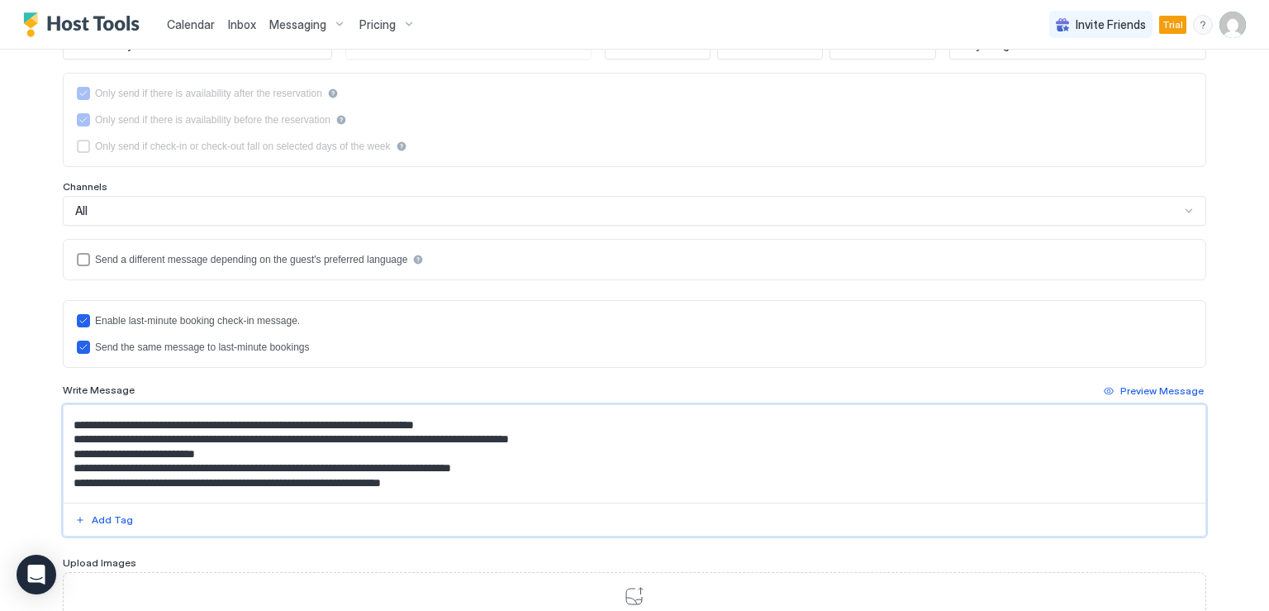
scroll to position [678, 0]
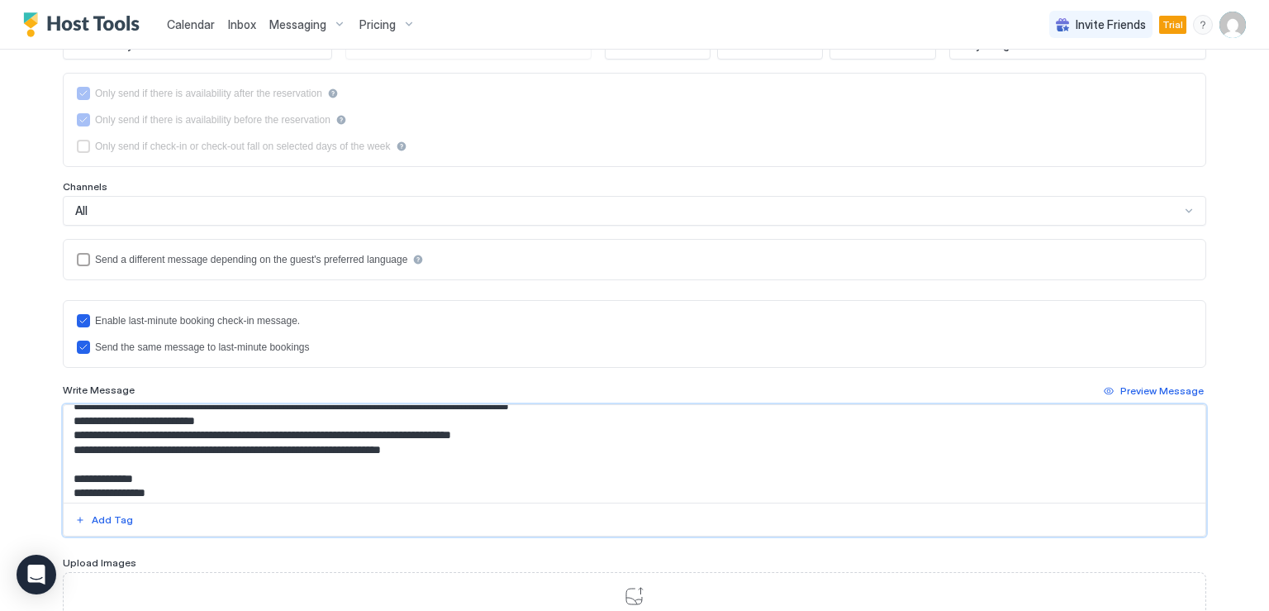
click at [76, 417] on textarea "Input Field" at bounding box center [635, 453] width 1142 height 97
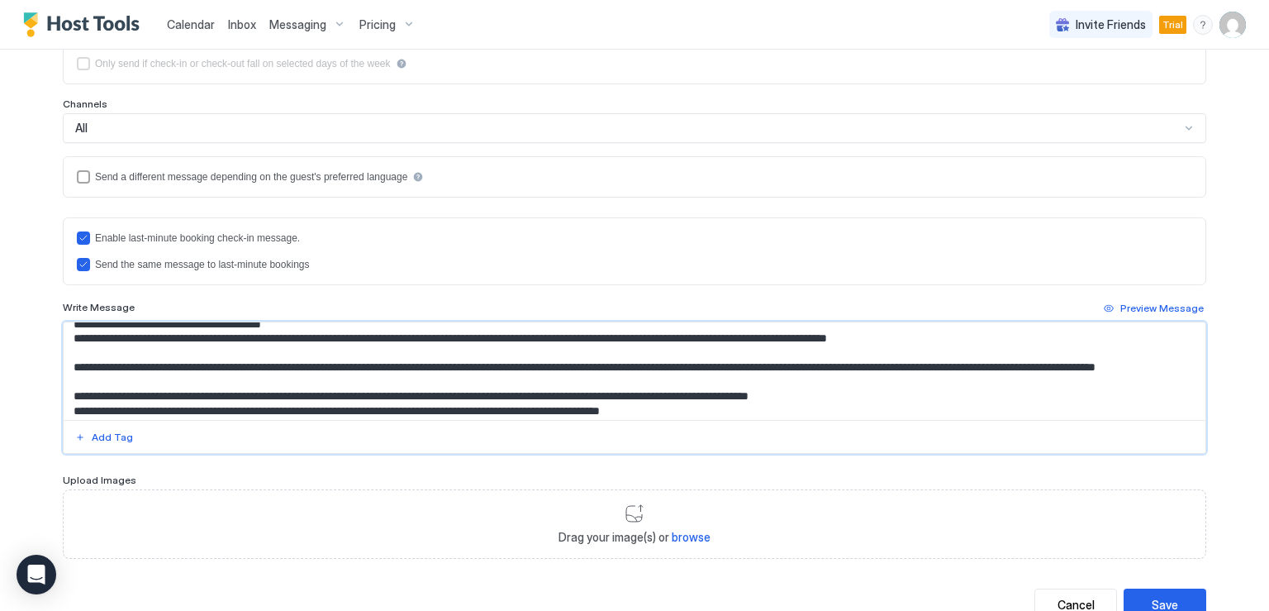
scroll to position [0, 0]
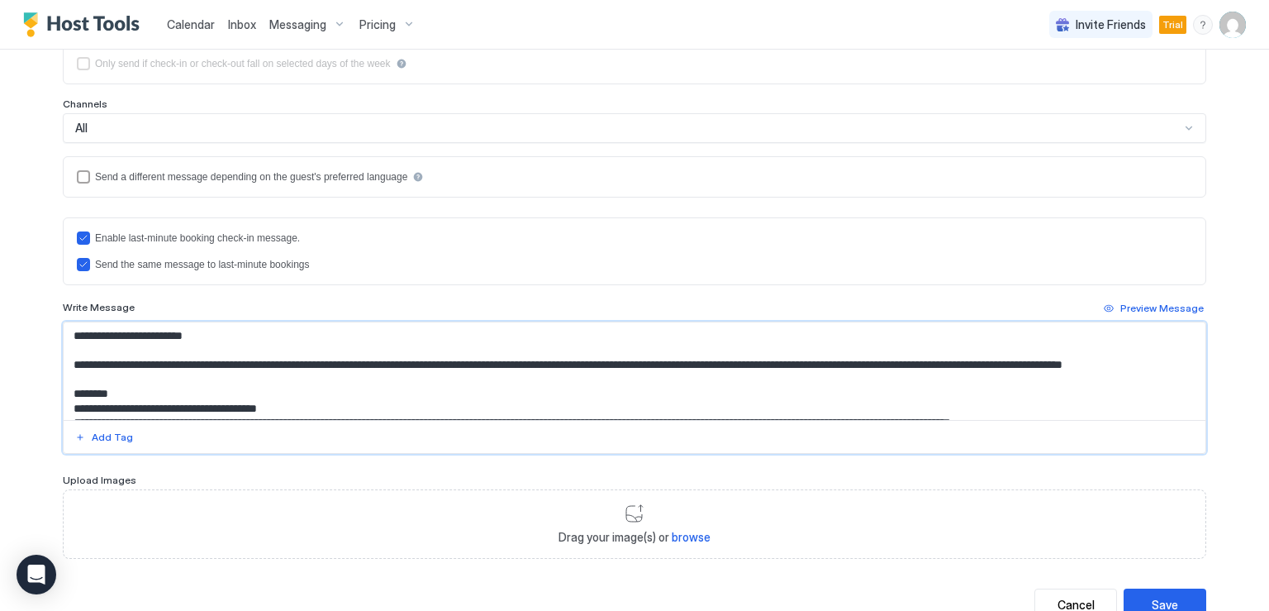
click at [704, 363] on textarea "Input Field" at bounding box center [635, 370] width 1142 height 97
click at [858, 363] on textarea "Input Field" at bounding box center [635, 370] width 1142 height 97
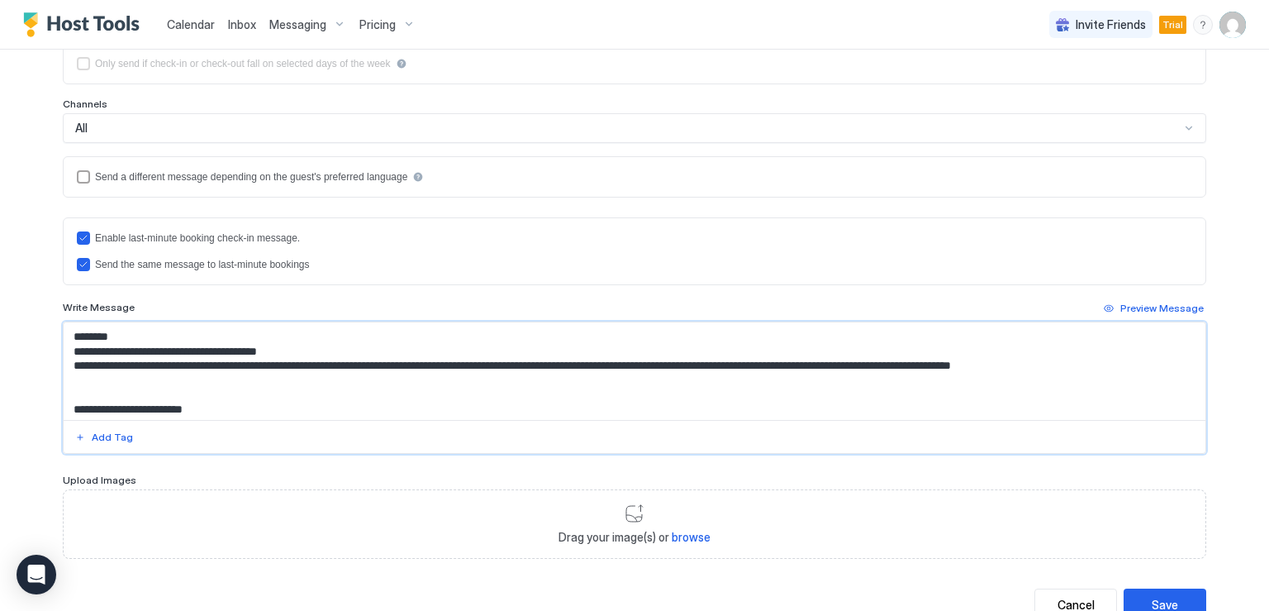
scroll to position [83, 0]
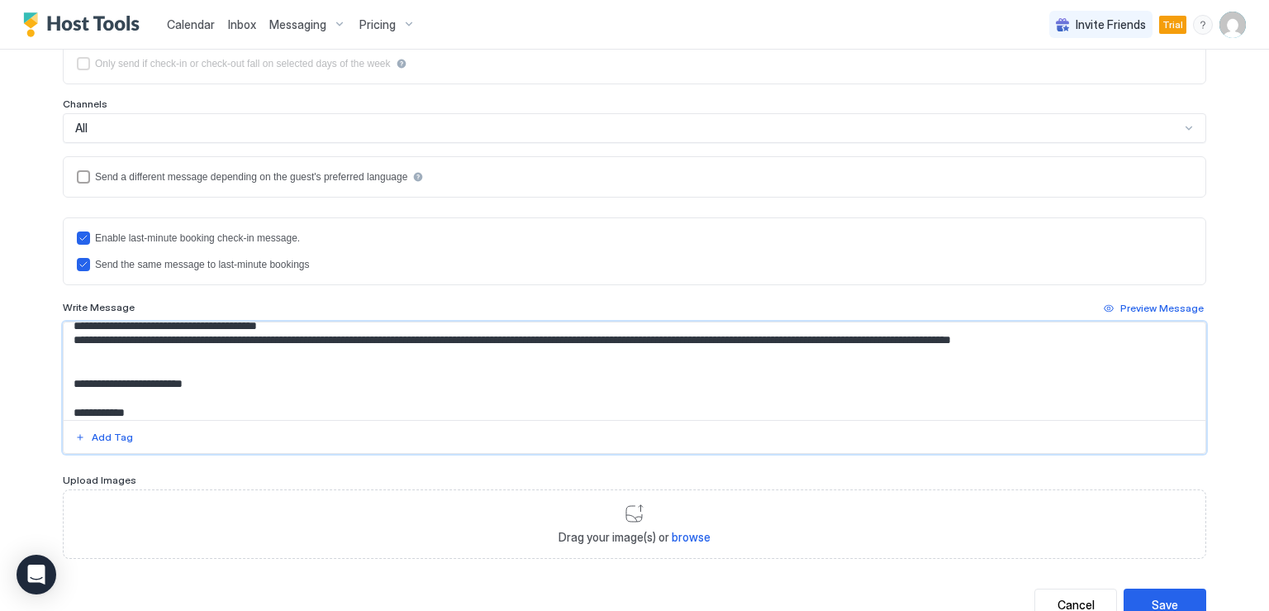
click at [121, 354] on textarea "Input Field" at bounding box center [635, 370] width 1142 height 97
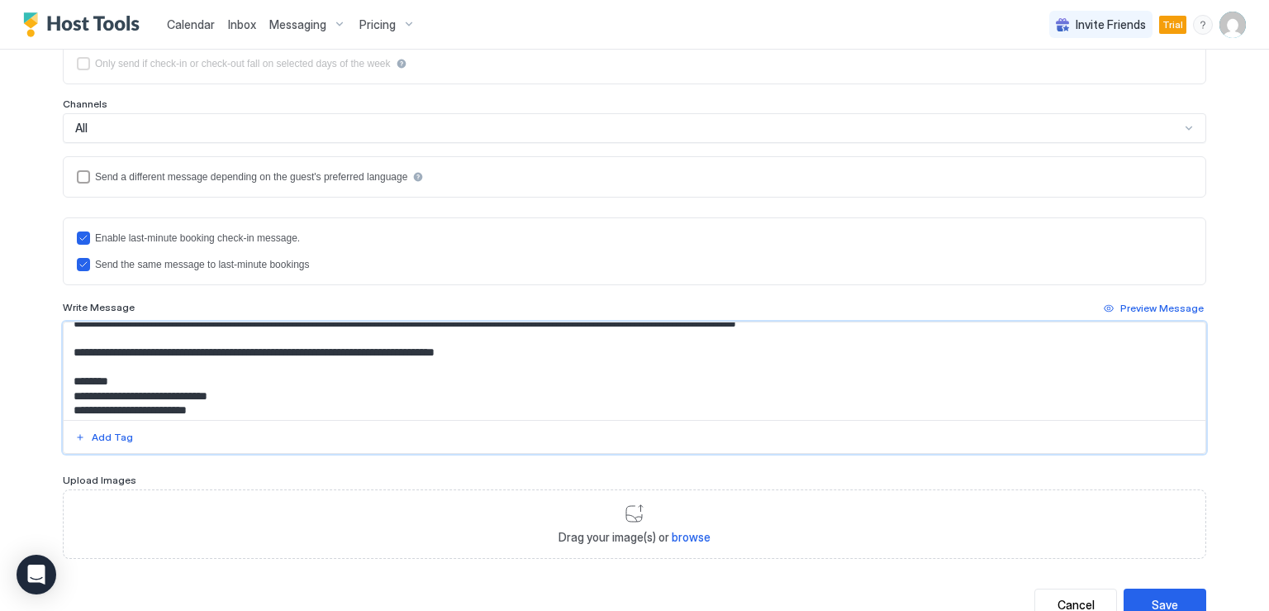
scroll to position [248, 0]
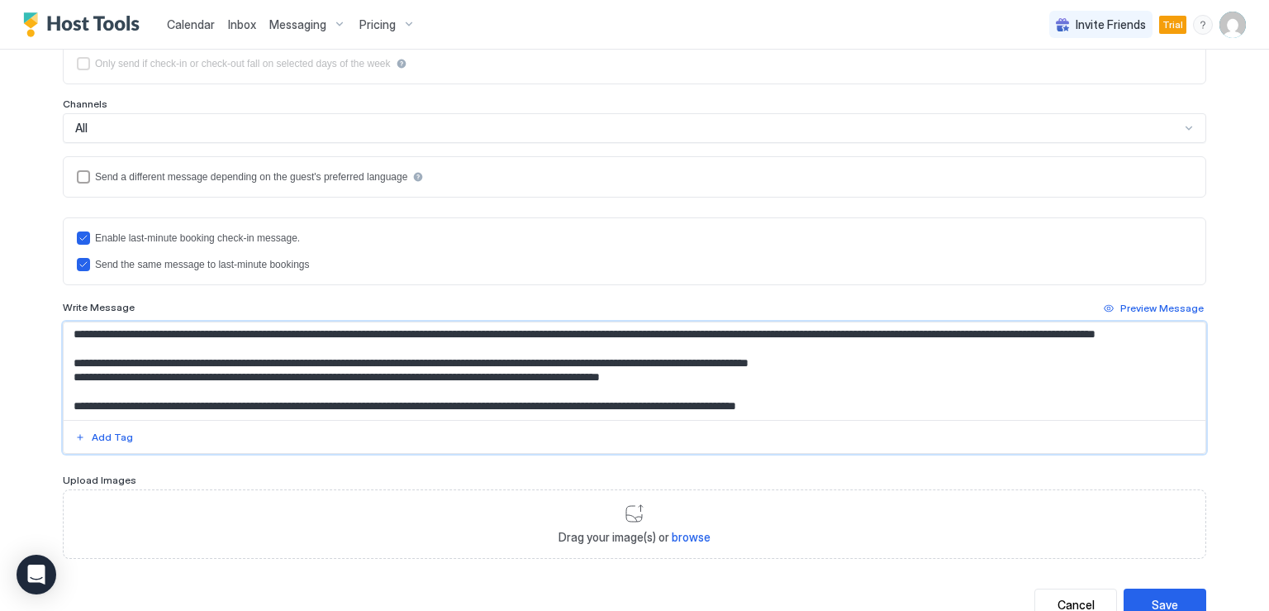
drag, startPoint x: 126, startPoint y: 374, endPoint x: 55, endPoint y: 369, distance: 71.2
click at [55, 369] on div "**********" at bounding box center [635, 179] width 1190 height 921
click at [64, 392] on textarea "Input Field" at bounding box center [635, 370] width 1142 height 97
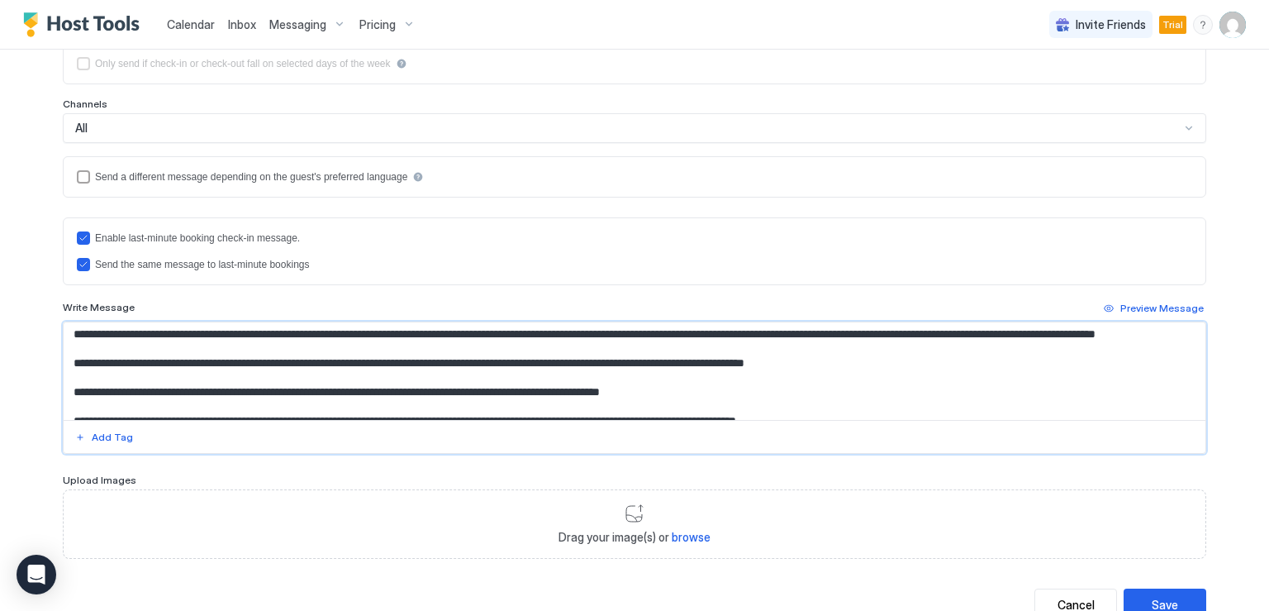
drag, startPoint x: 206, startPoint y: 402, endPoint x: 93, endPoint y: 396, distance: 113.4
click at [93, 396] on textarea "Input Field" at bounding box center [635, 370] width 1142 height 97
click at [136, 404] on textarea "Input Field" at bounding box center [635, 370] width 1142 height 97
drag, startPoint x: 205, startPoint y: 402, endPoint x: 65, endPoint y: 403, distance: 139.6
click at [65, 403] on textarea "Input Field" at bounding box center [635, 370] width 1142 height 97
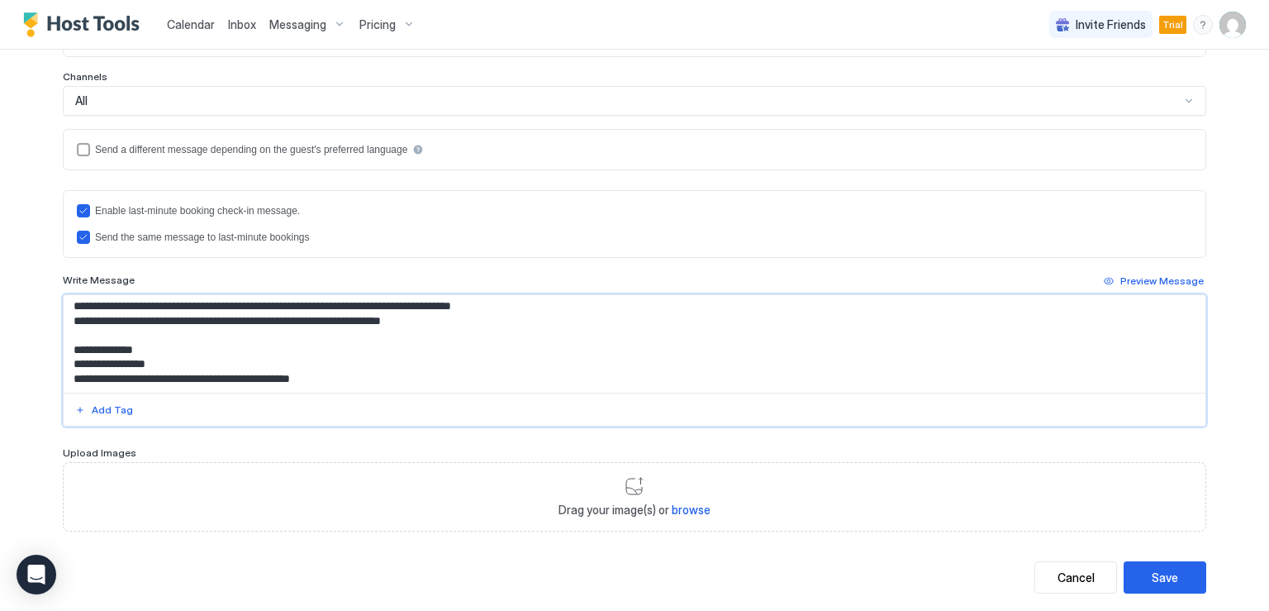
scroll to position [387, 0]
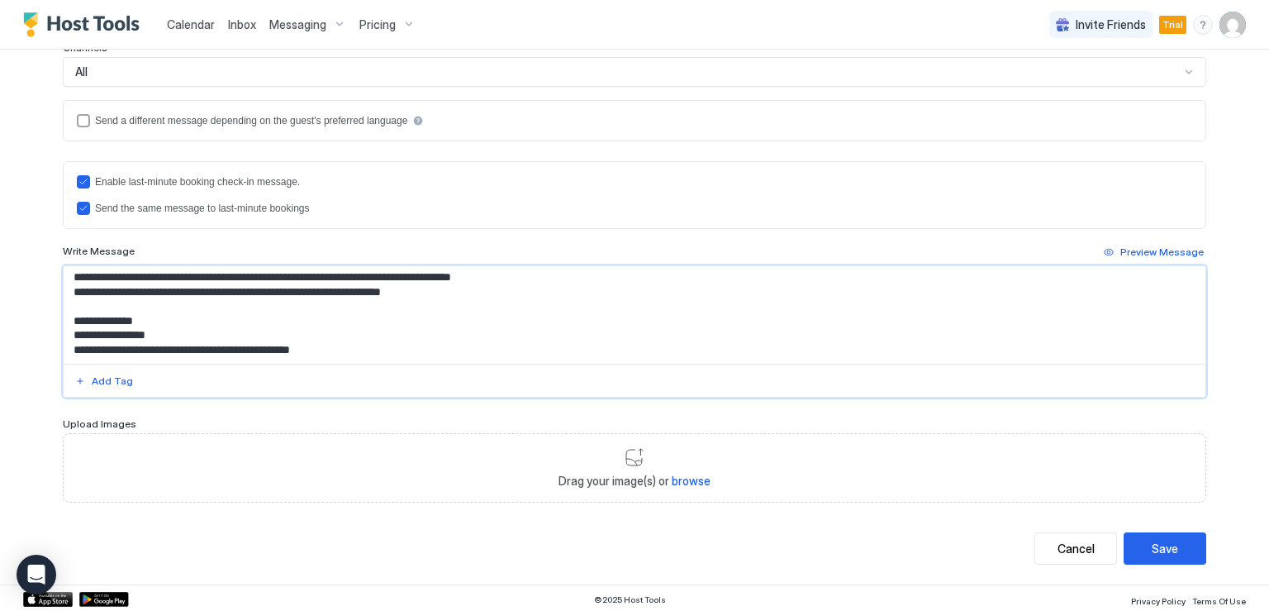
click at [389, 344] on textarea "Input Field" at bounding box center [635, 314] width 1142 height 97
type textarea "**********"
click at [1144, 547] on button "Save" at bounding box center [1165, 548] width 83 height 32
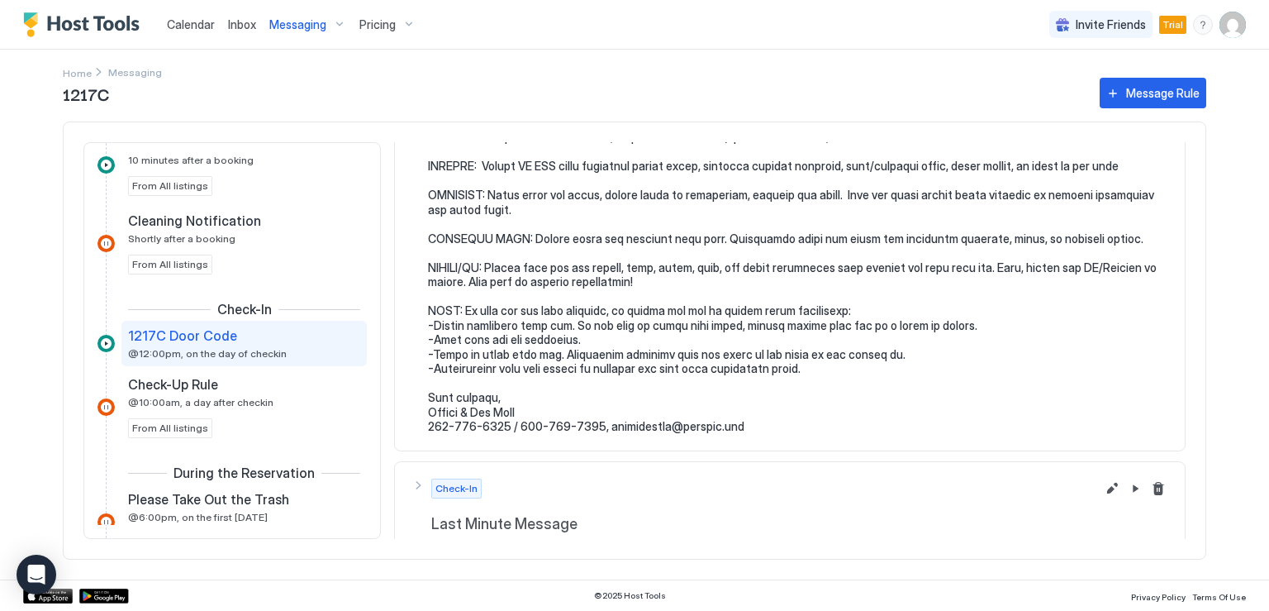
scroll to position [742, 0]
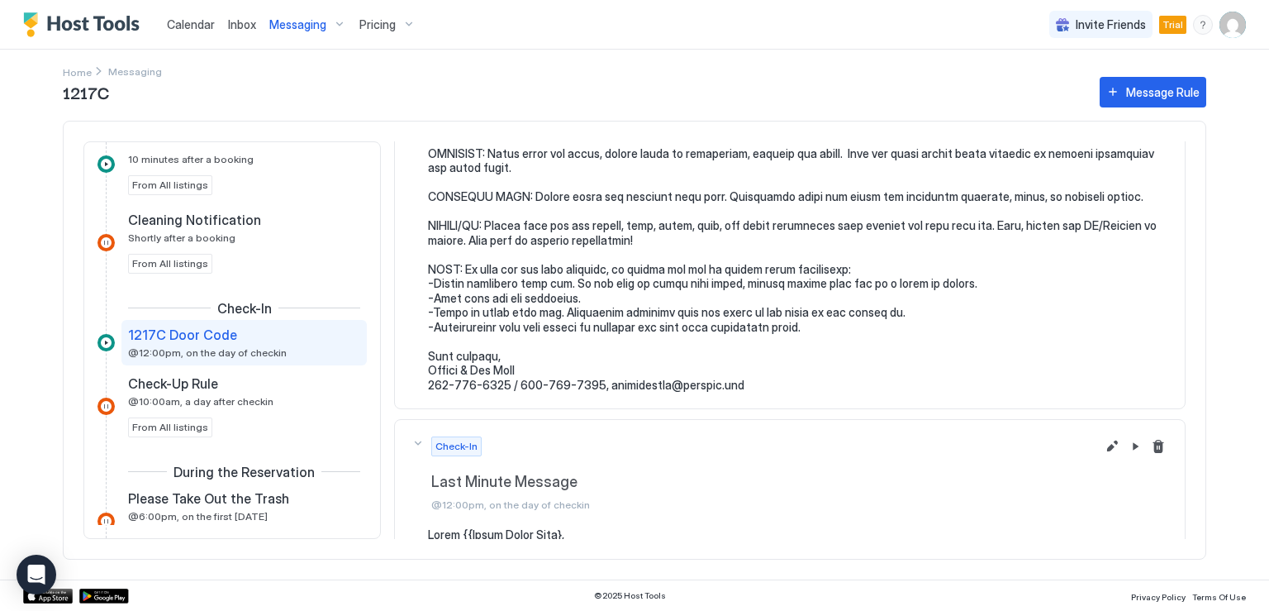
scroll to position [826, 0]
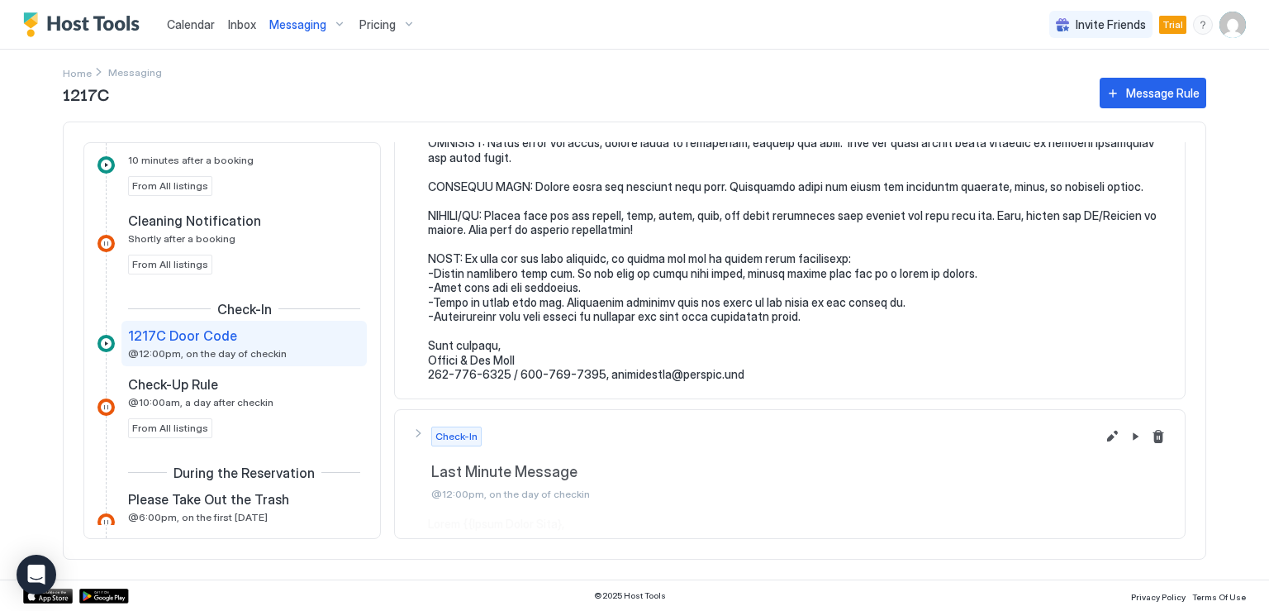
scroll to position [742, 0]
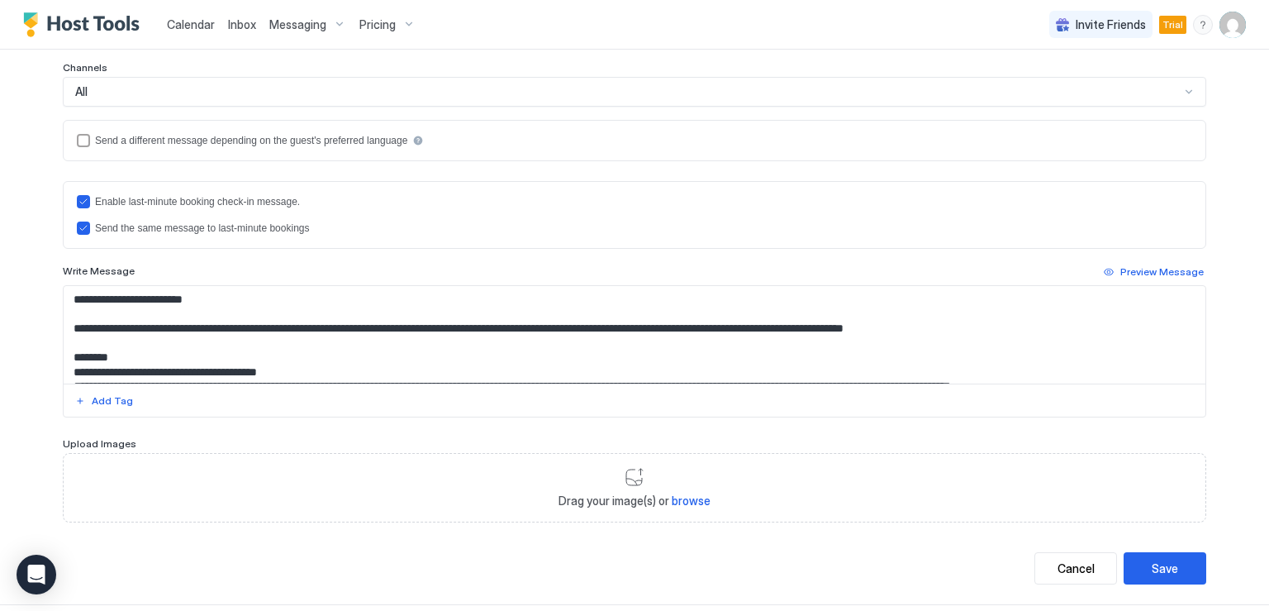
scroll to position [387, 0]
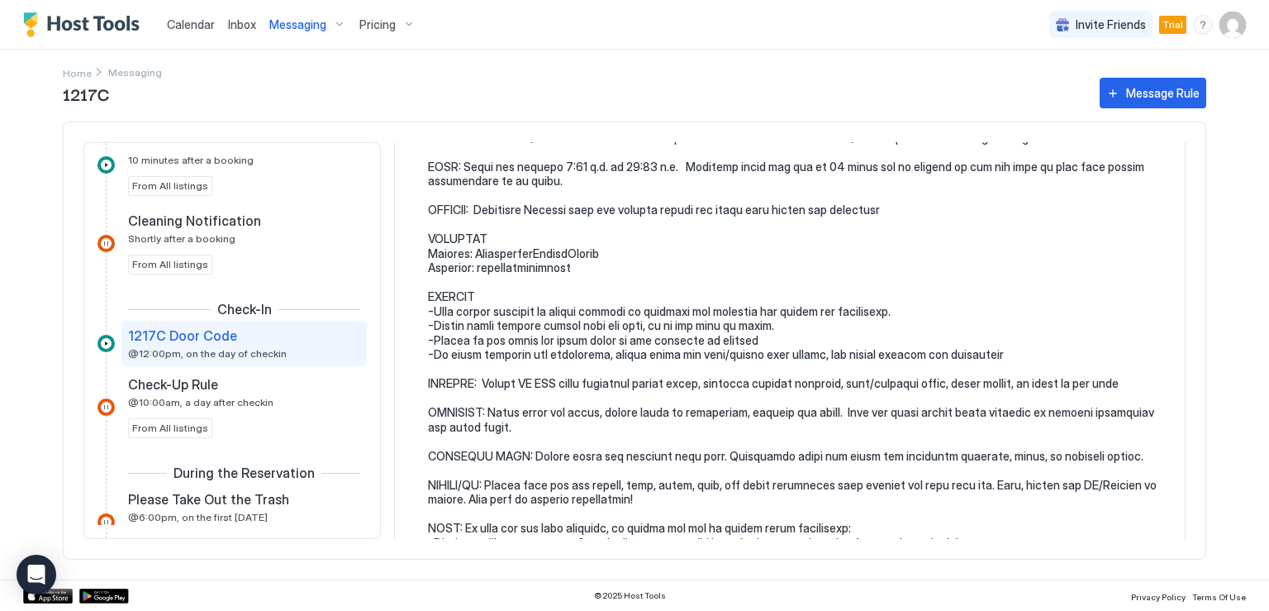
scroll to position [742, 0]
